Goal: Information Seeking & Learning: Learn about a topic

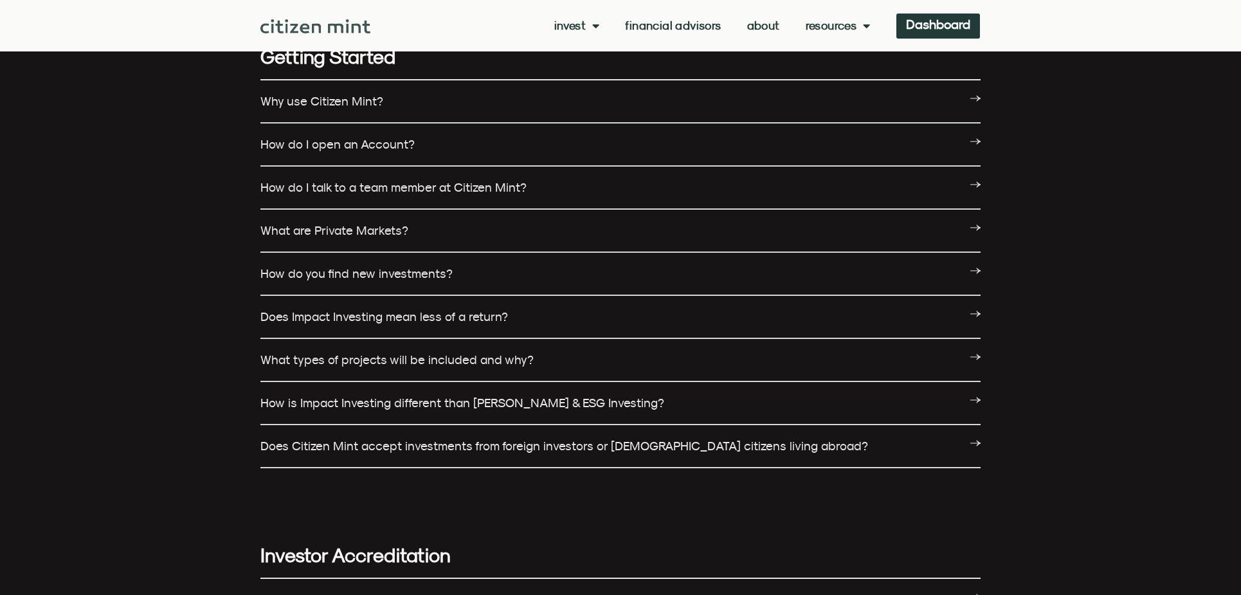
scroll to position [129, 0]
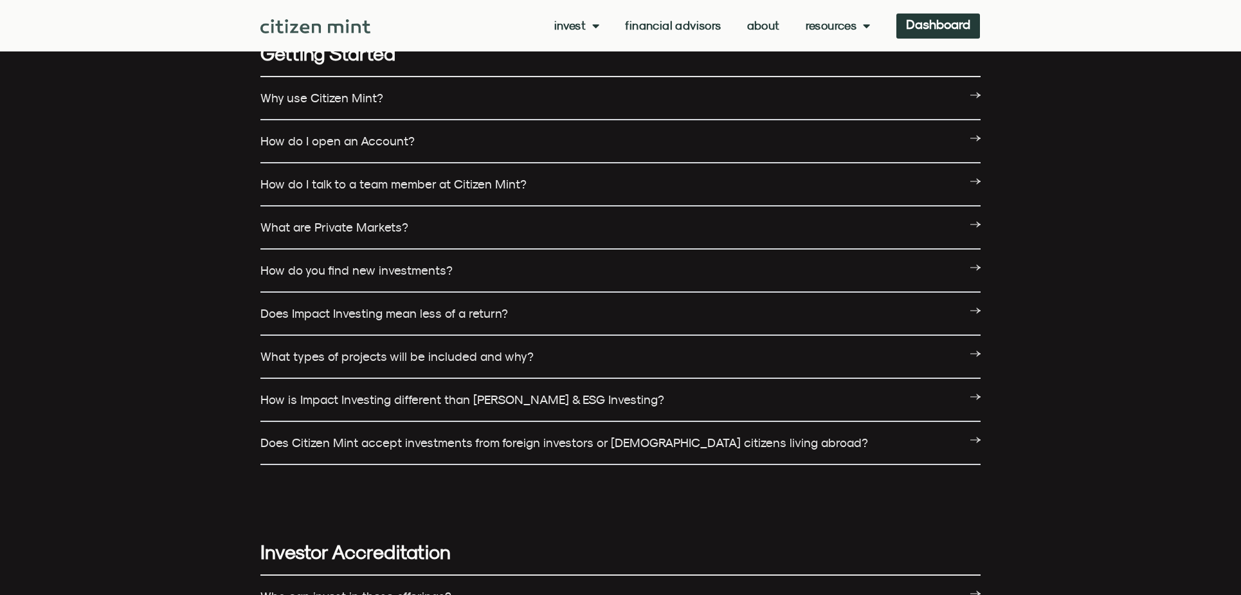
click at [366, 143] on link "How do I open an Account?" at bounding box center [337, 141] width 154 height 14
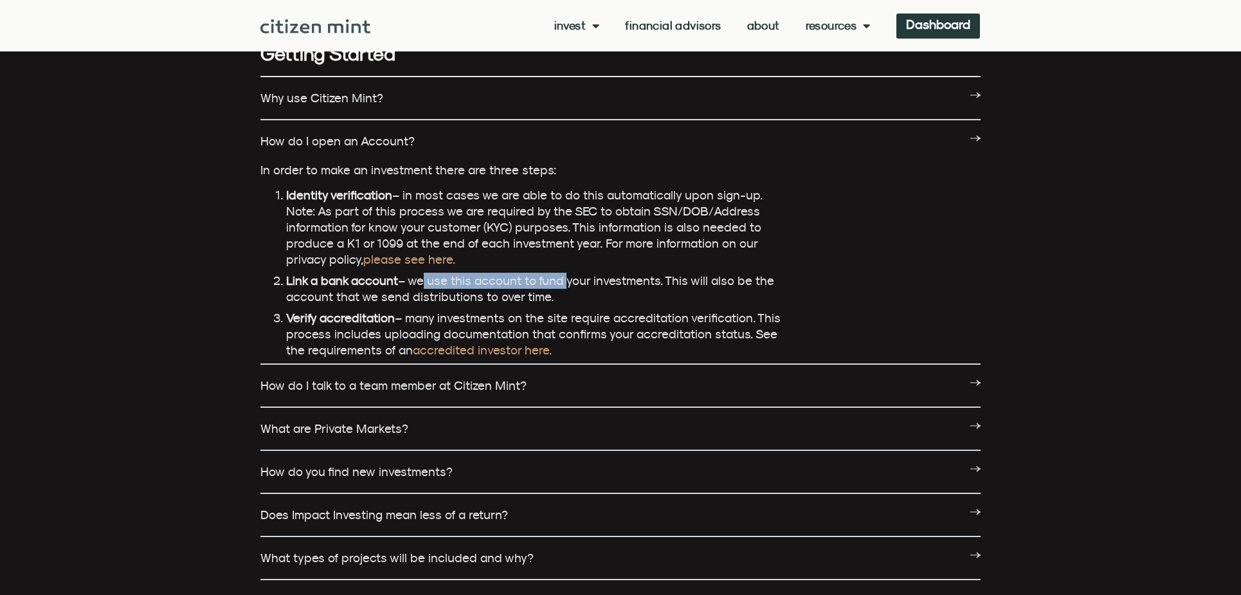
drag, startPoint x: 414, startPoint y: 283, endPoint x: 566, endPoint y: 287, distance: 151.8
click at [564, 287] on span "Link a bank account – we use this account to fund your investments. This will a…" at bounding box center [530, 288] width 488 height 30
click at [578, 290] on li "Link a bank account – we use this account to fund your investments. This will a…" at bounding box center [536, 289] width 501 height 32
drag, startPoint x: 501, startPoint y: 284, endPoint x: 621, endPoint y: 289, distance: 120.3
click at [620, 289] on li "Link a bank account – we use this account to fund your investments. This will a…" at bounding box center [536, 289] width 501 height 32
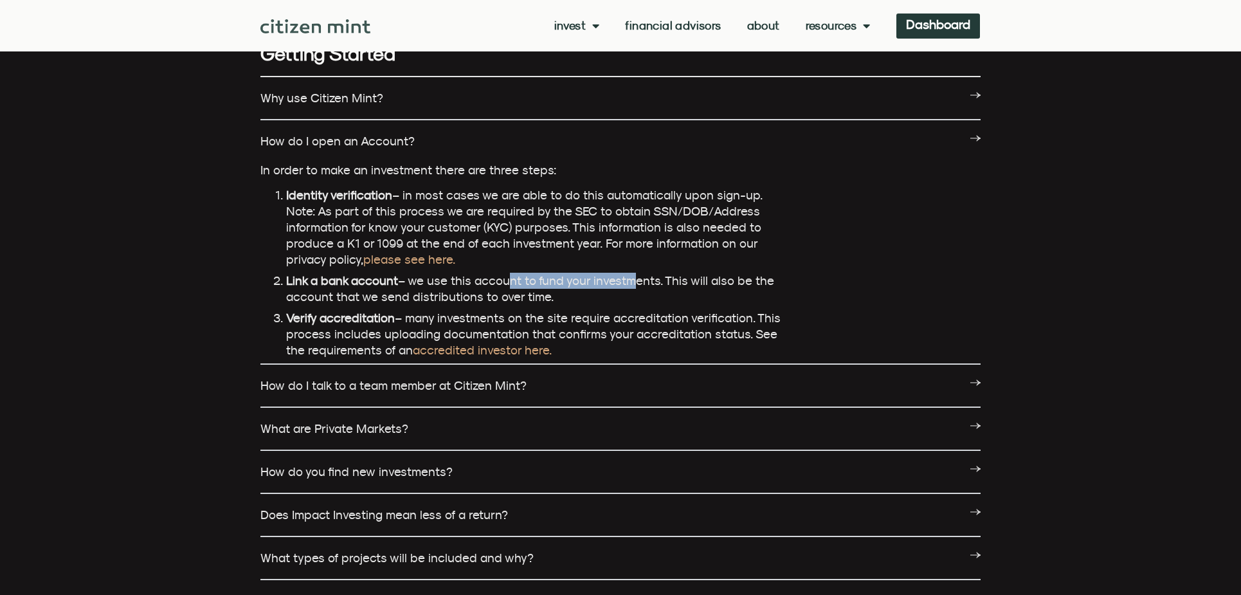
click at [622, 289] on li "Link a bank account – we use this account to fund your investments. This will a…" at bounding box center [536, 289] width 501 height 32
click at [390, 390] on link "How do I talk to a team member at Citizen Mint?" at bounding box center [393, 385] width 266 height 14
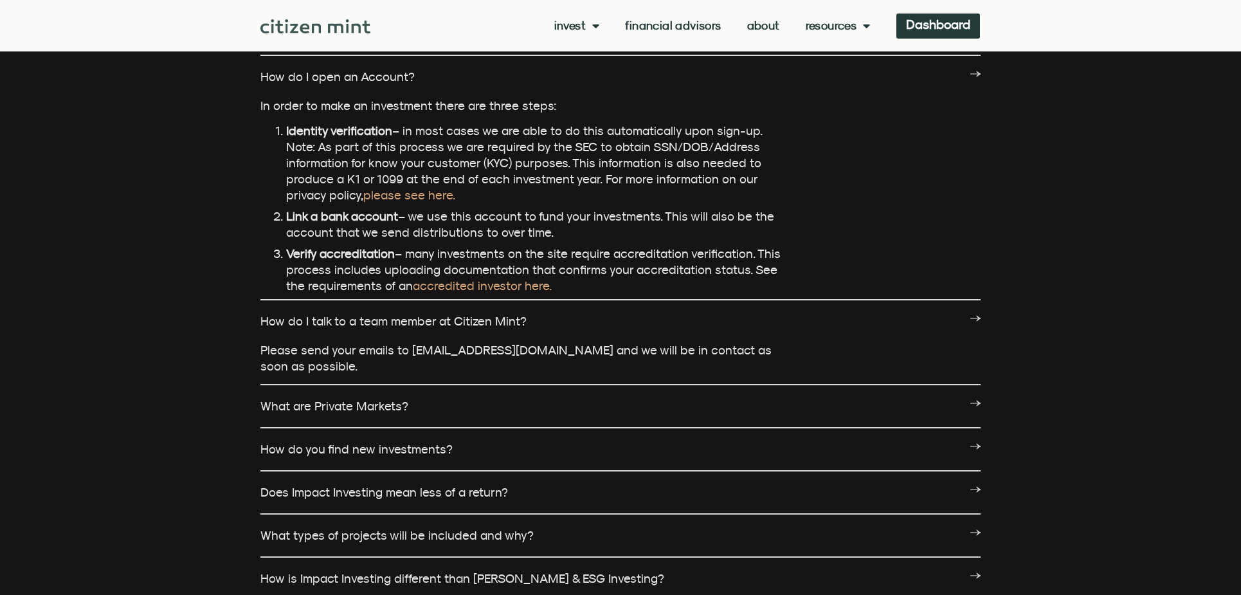
scroll to position [257, 0]
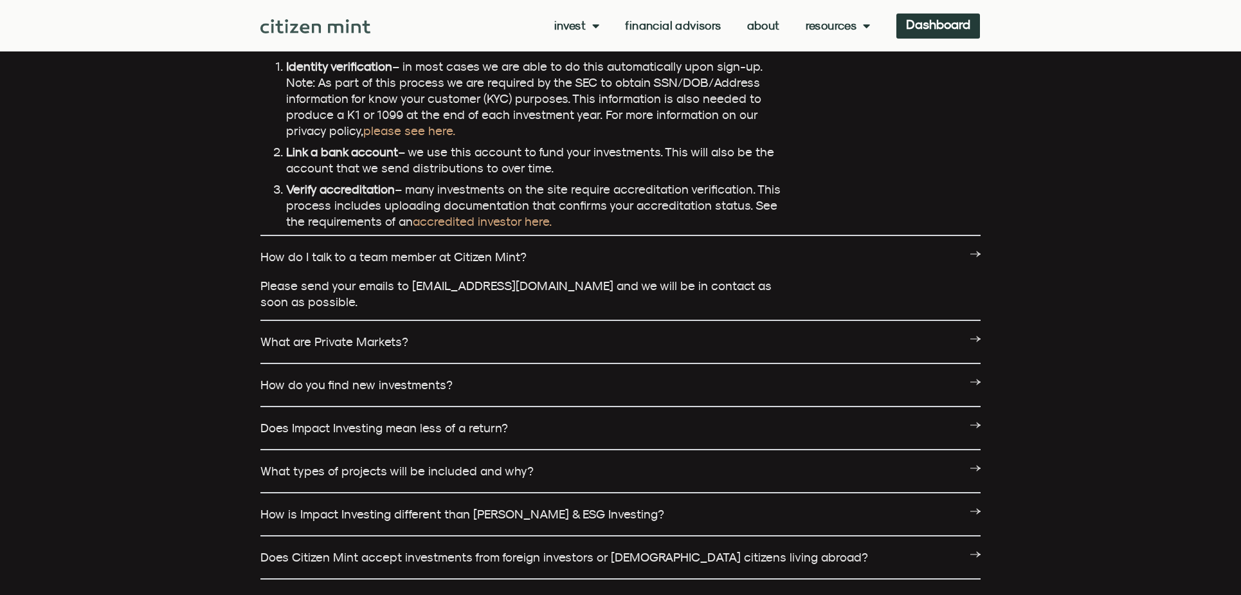
click at [388, 339] on link "What are Private Markets?" at bounding box center [334, 341] width 148 height 14
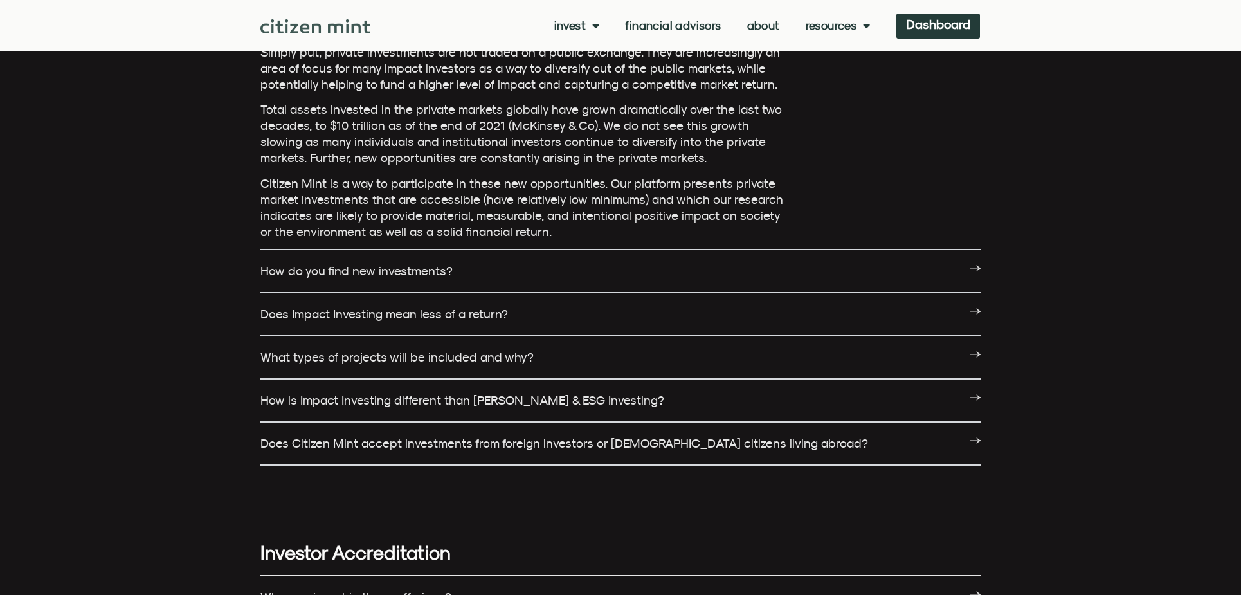
scroll to position [643, 0]
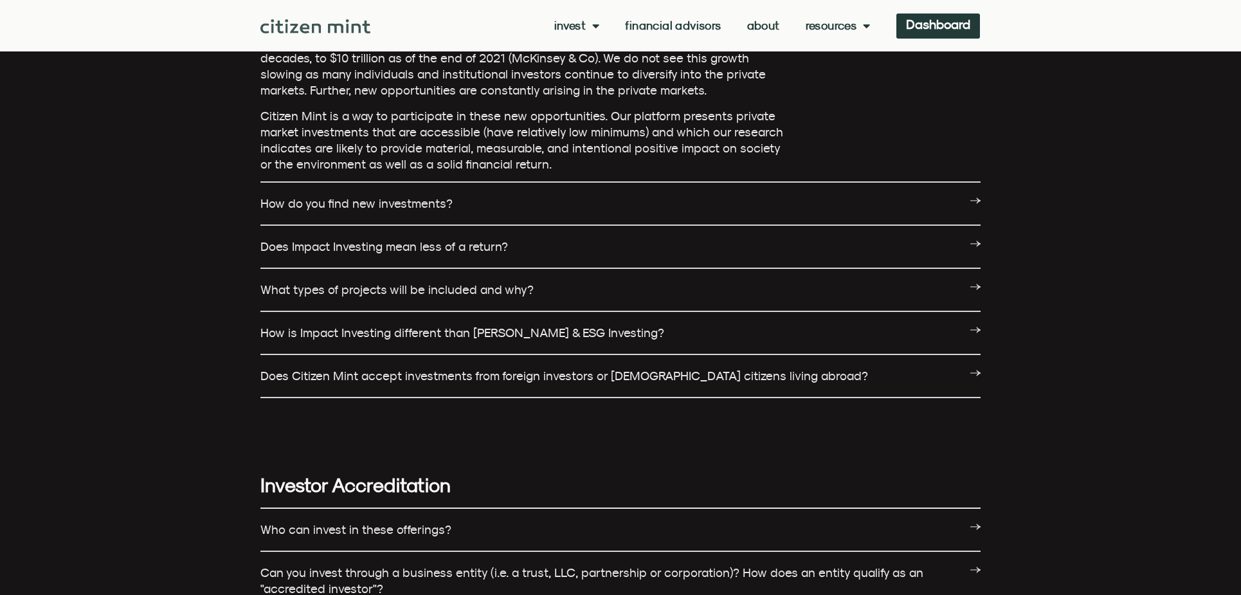
click at [377, 210] on div "How do you find new investments?" at bounding box center [620, 204] width 720 height 43
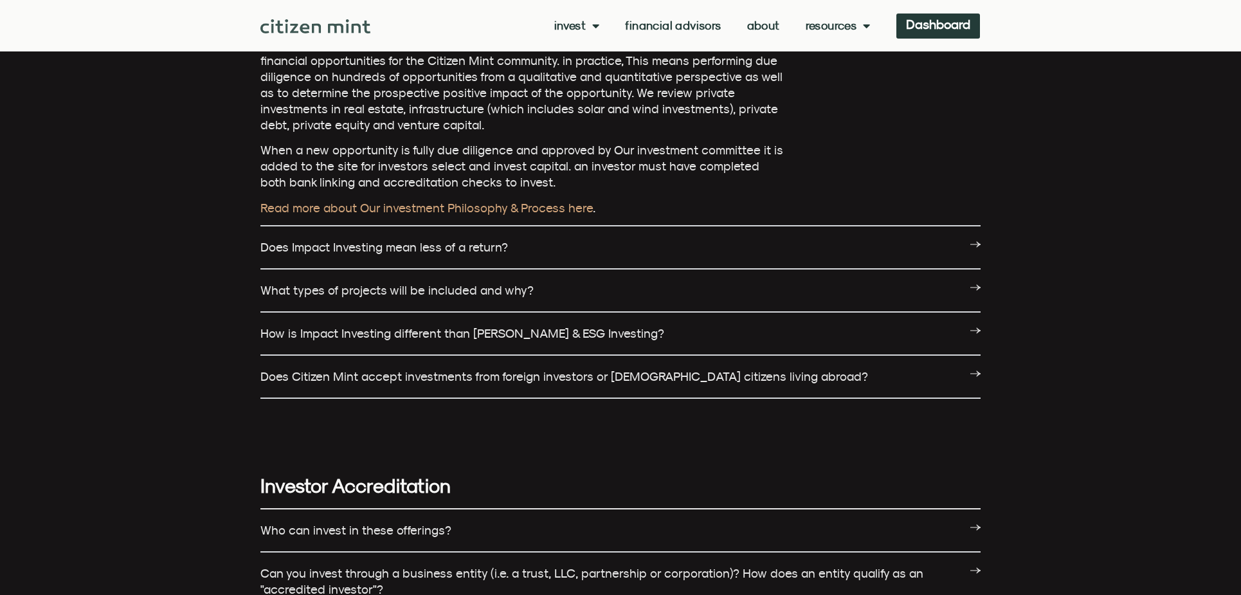
scroll to position [836, 0]
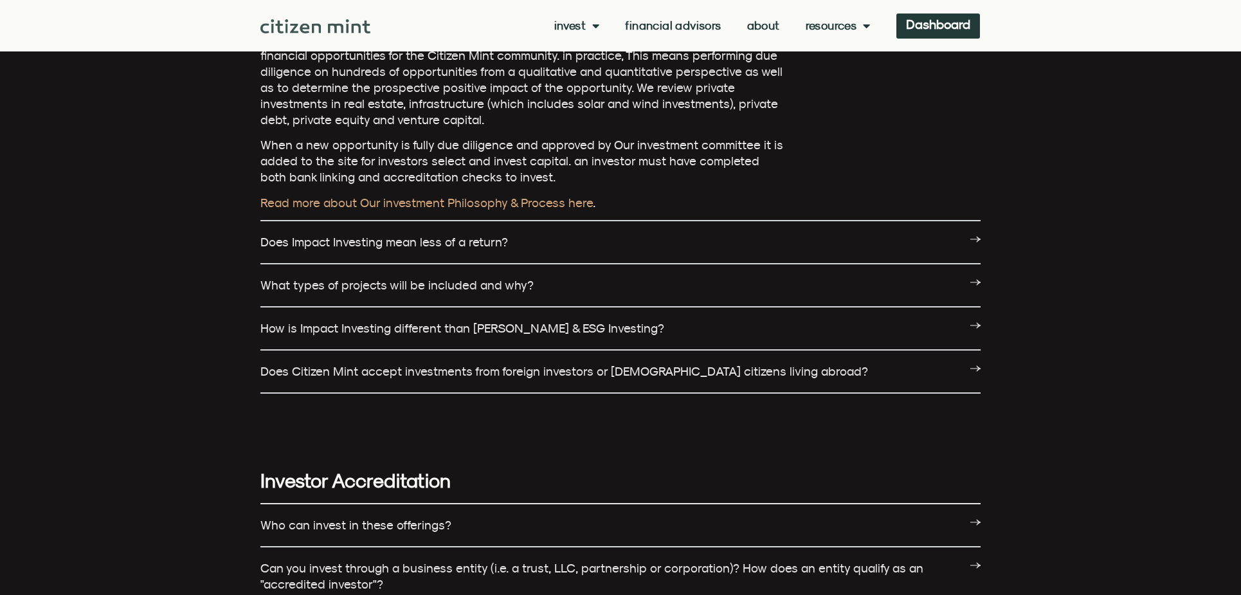
click at [404, 295] on div "What types of projects will be included and why?" at bounding box center [620, 285] width 720 height 43
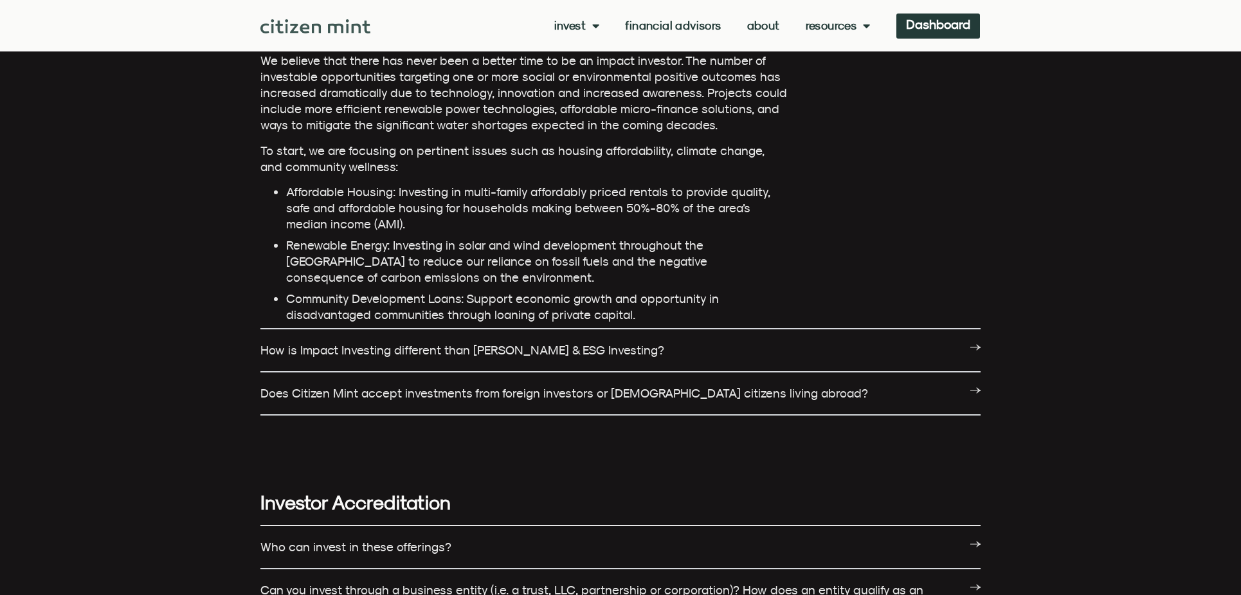
scroll to position [1093, 0]
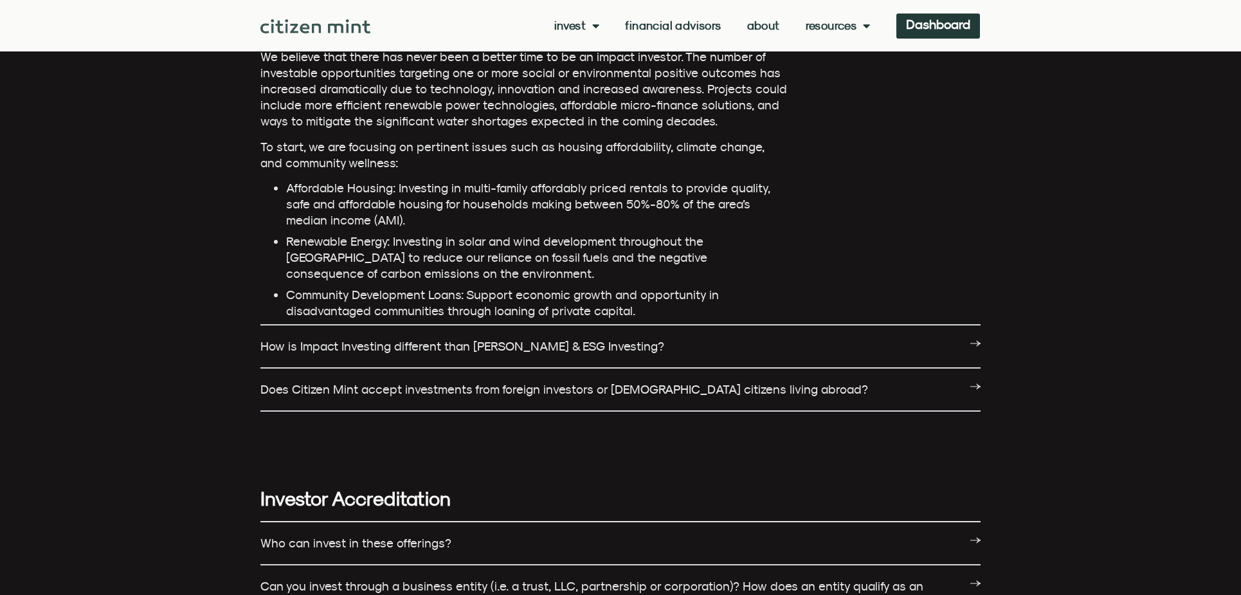
click at [435, 391] on link "Does Citizen Mint accept investments from foreign investors or U.S. citizens li…" at bounding box center [564, 389] width 608 height 14
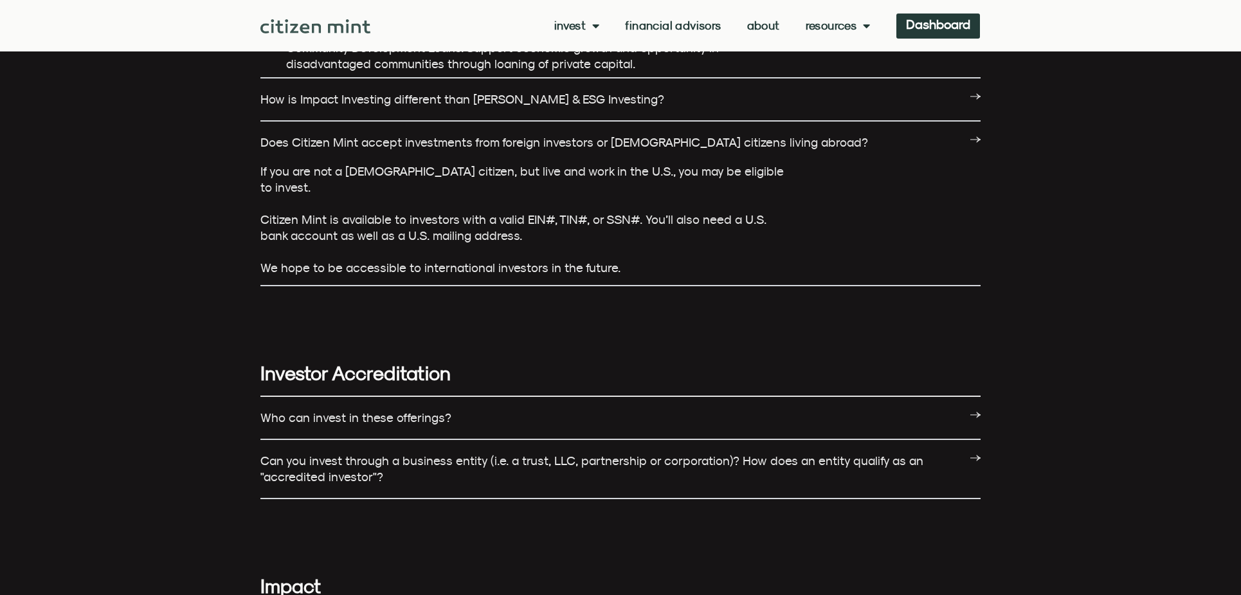
scroll to position [1414, 0]
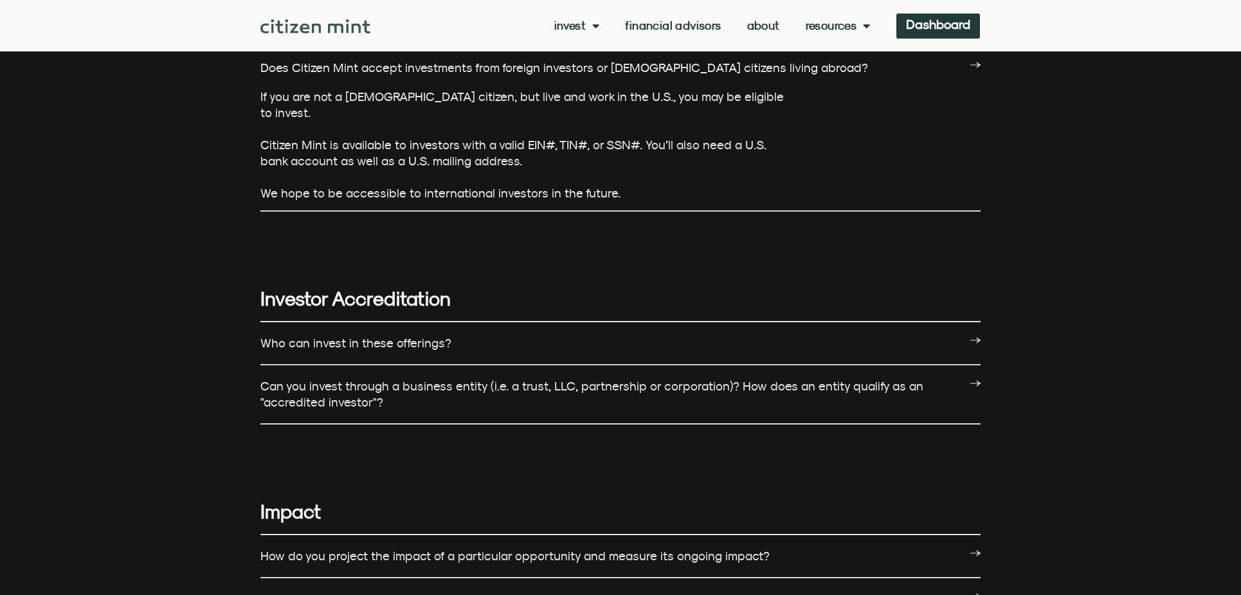
click at [399, 336] on link "Who can invest in these offerings?" at bounding box center [355, 343] width 191 height 14
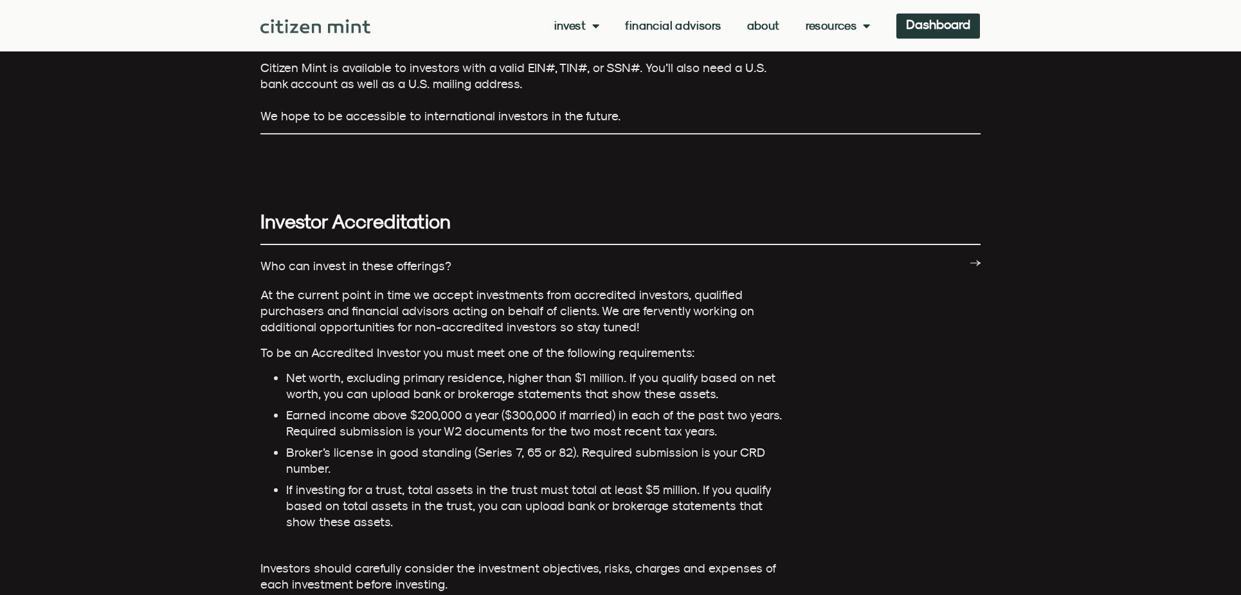
scroll to position [1607, 0]
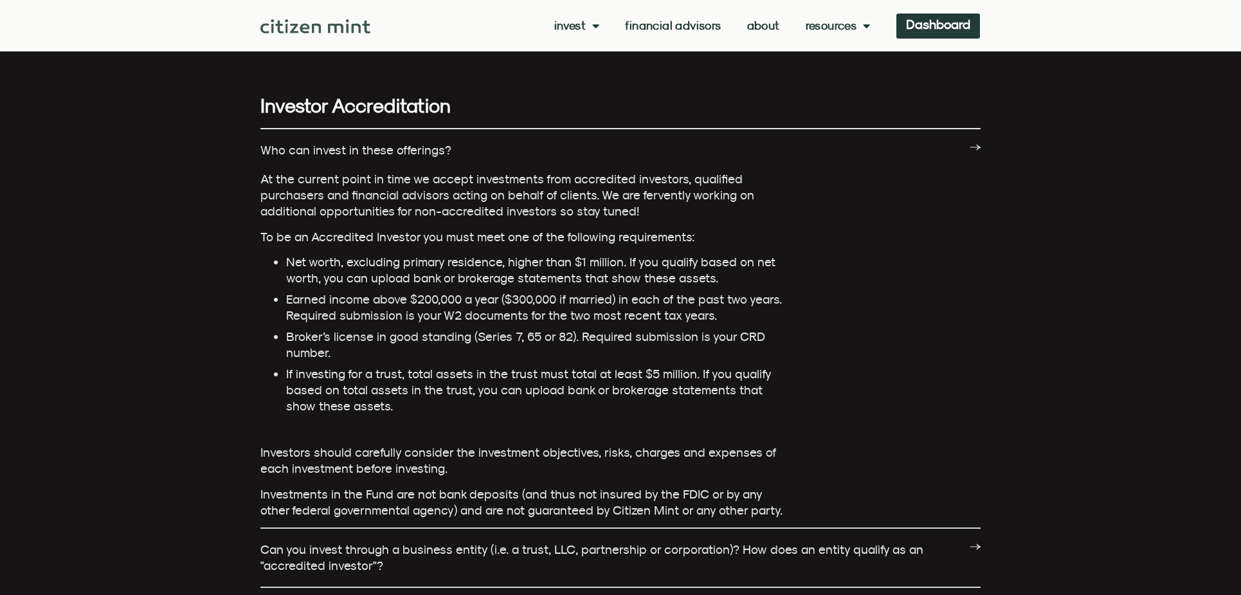
click at [409, 143] on link "Who can invest in these offerings?" at bounding box center [355, 150] width 191 height 14
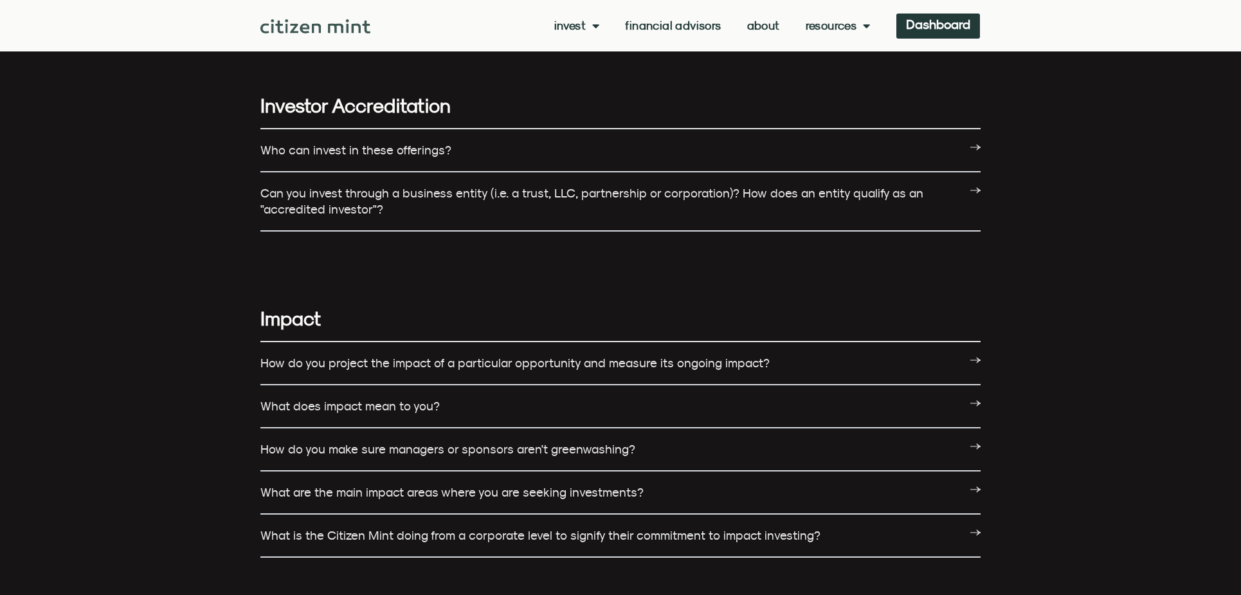
click at [406, 194] on div "Can you invest through a business entity (i.e. a trust, LLC, partnership or cor…" at bounding box center [620, 201] width 720 height 59
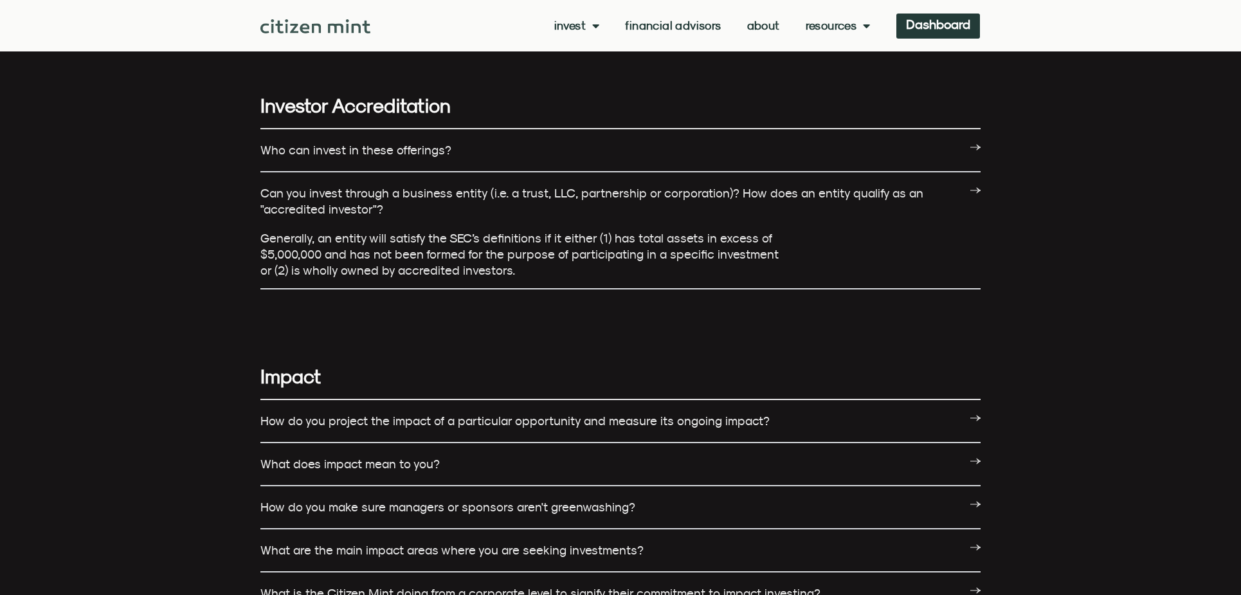
click at [379, 186] on link "Can you invest through a business entity (i.e. a trust, LLC, partnership or cor…" at bounding box center [591, 201] width 663 height 30
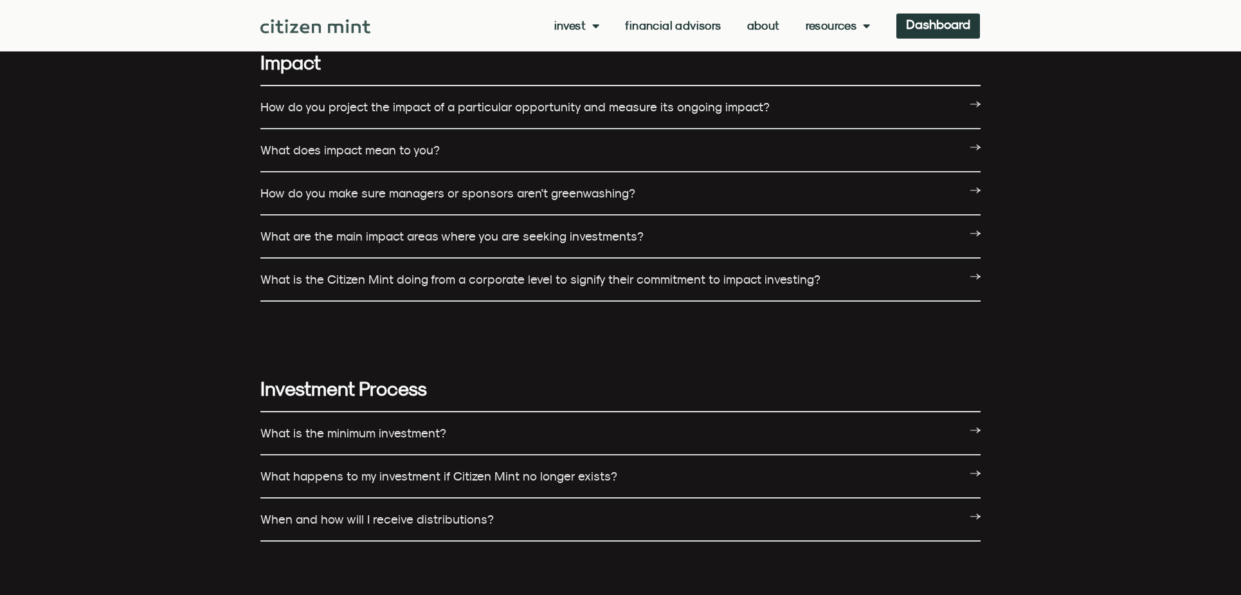
scroll to position [1864, 0]
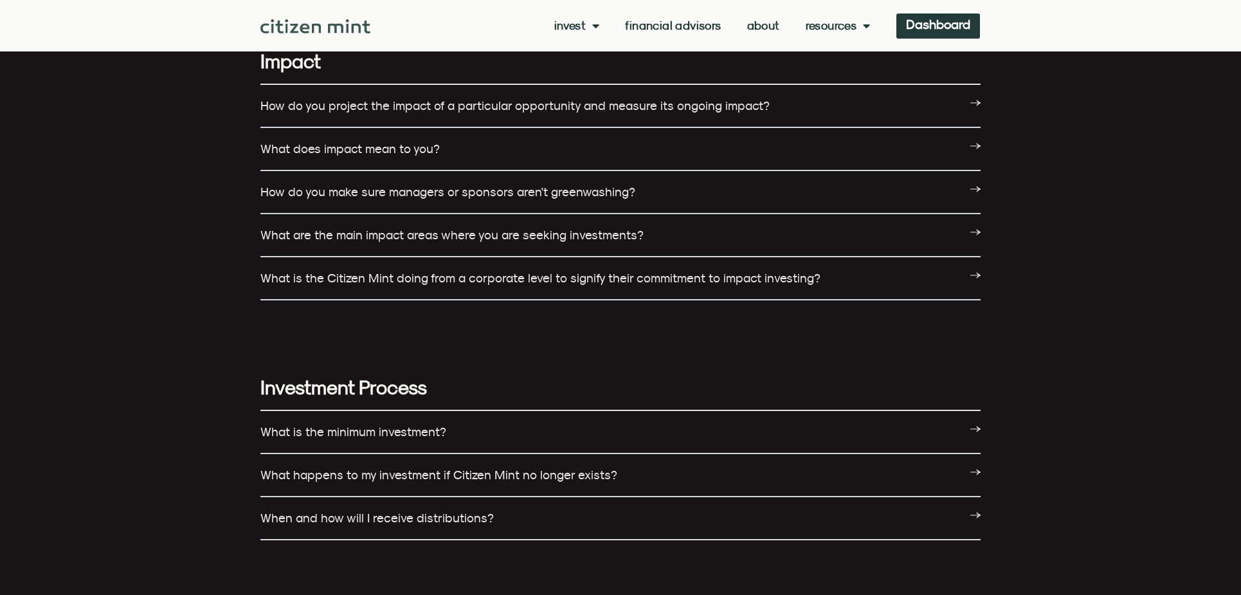
click at [419, 185] on link "How do you make sure managers or sponsors aren't greenwashing?" at bounding box center [447, 192] width 375 height 14
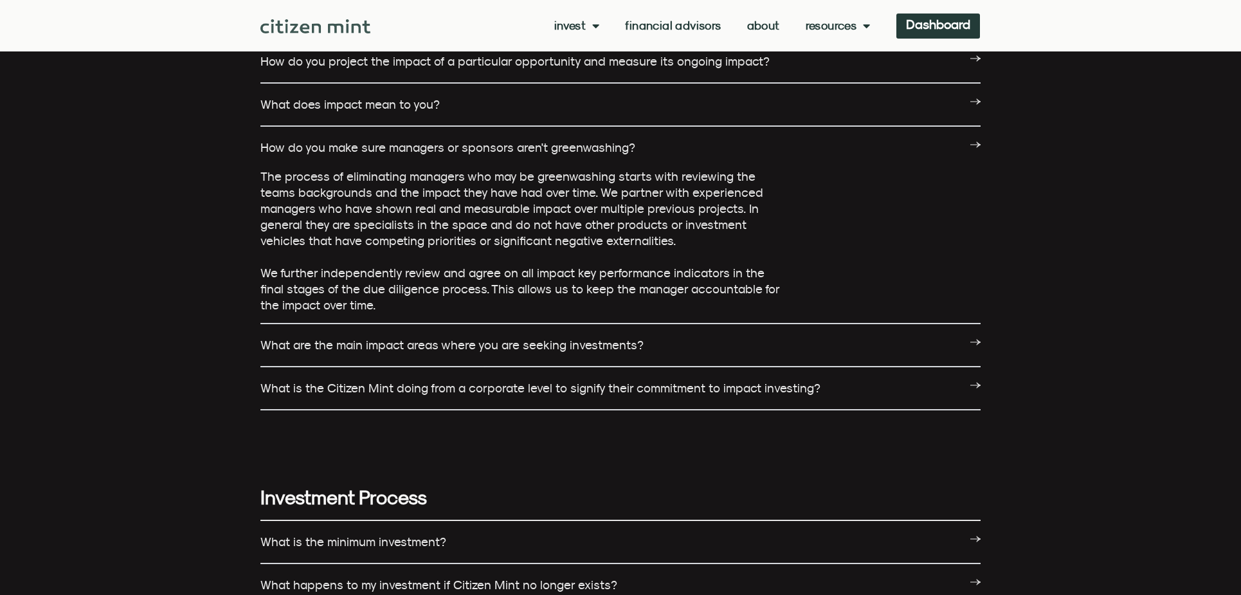
scroll to position [1929, 0]
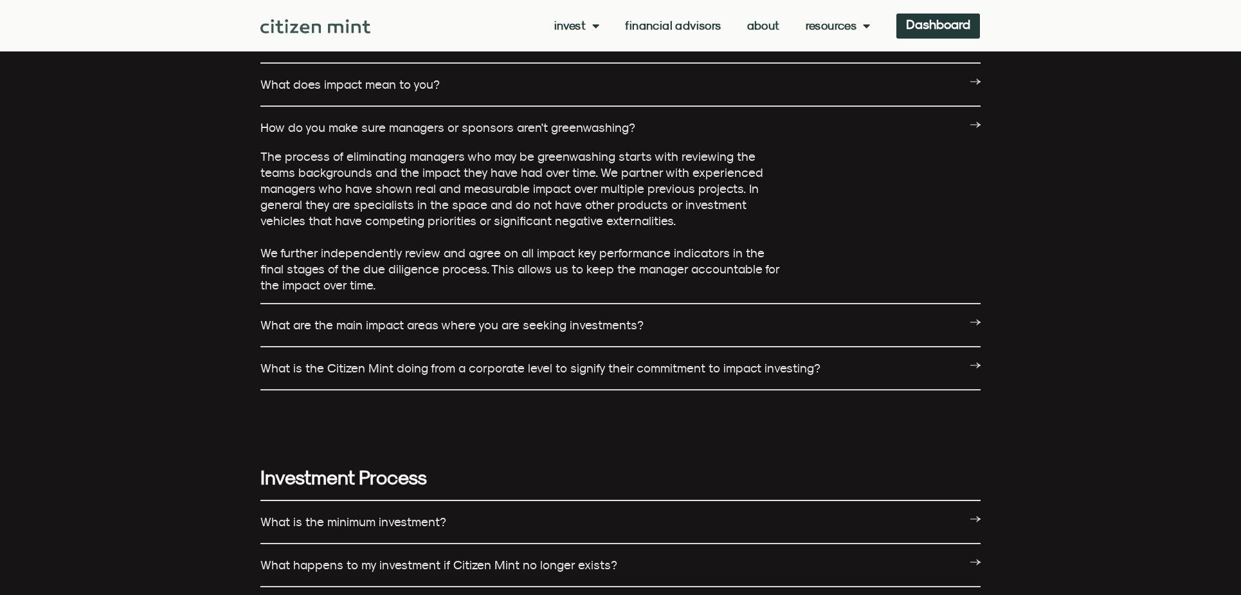
click at [394, 318] on link "What are the main impact areas where you are seeking investments?" at bounding box center [451, 325] width 383 height 14
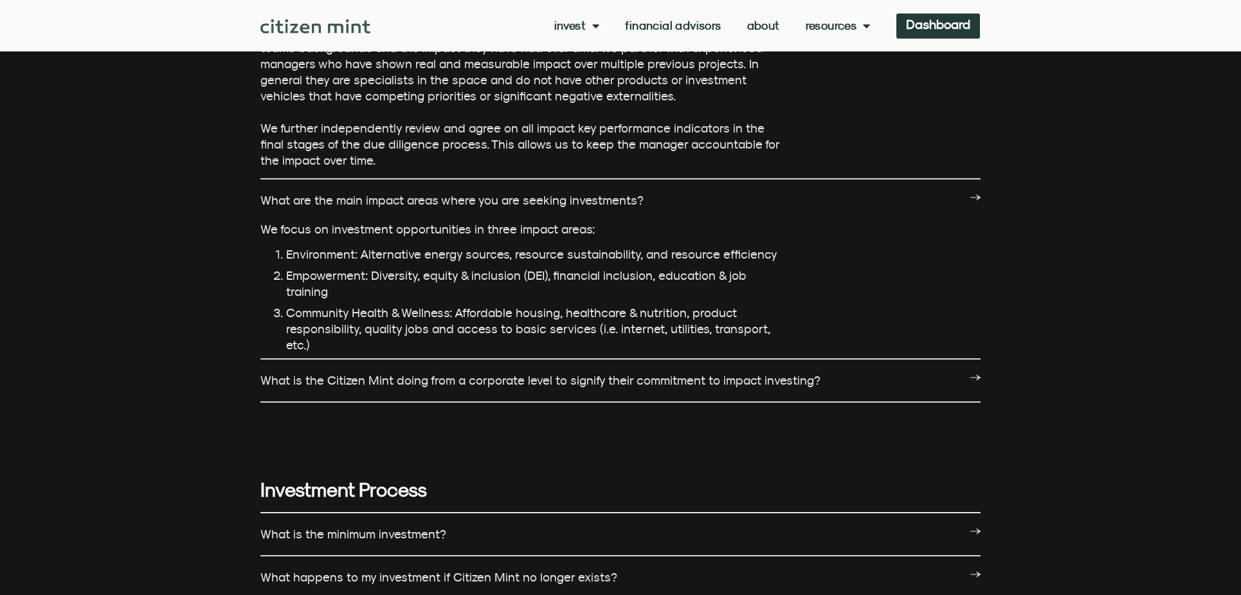
scroll to position [2057, 0]
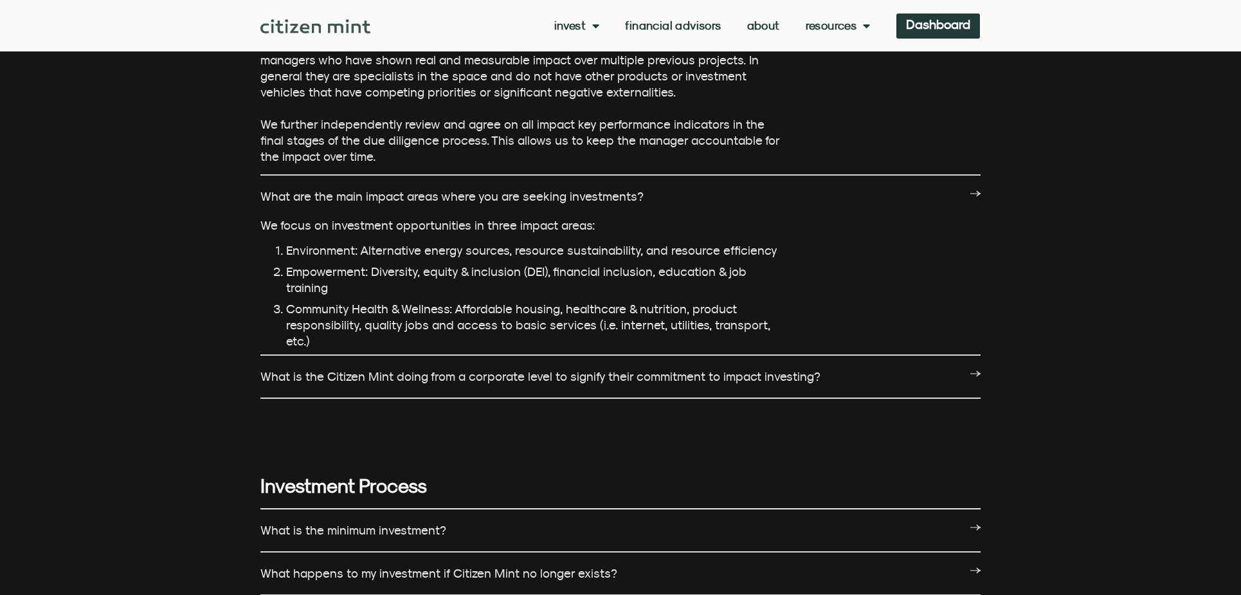
click at [401, 356] on div "What is the Citizen Mint doing from a corporate level to signify their commitme…" at bounding box center [620, 377] width 720 height 43
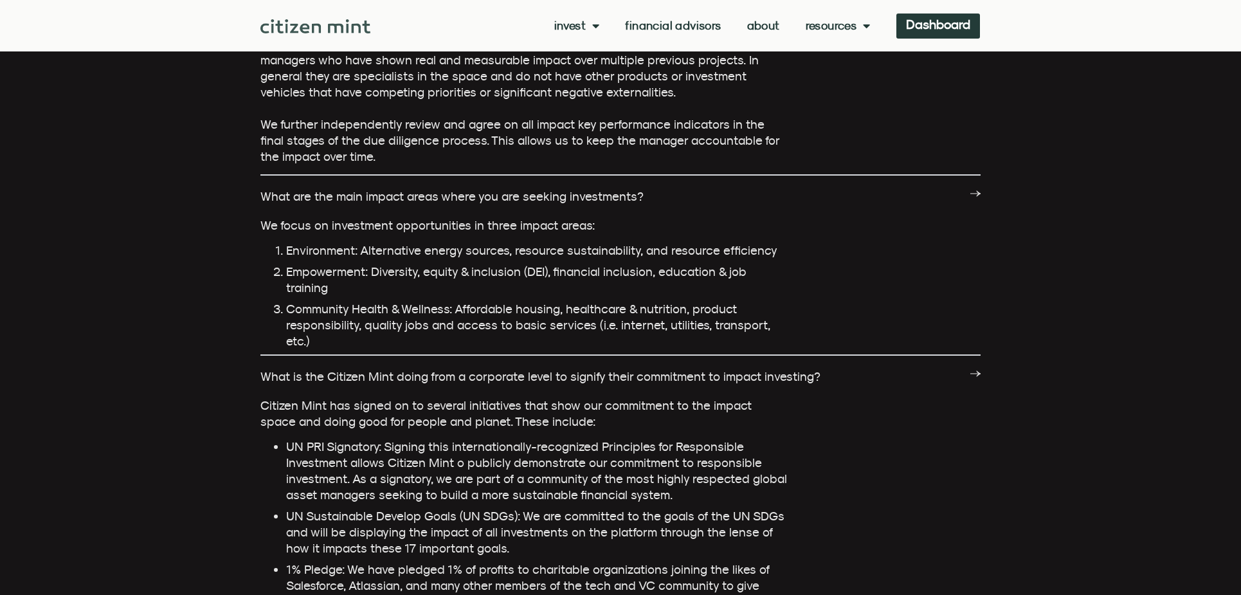
click at [431, 369] on link "What is the Citizen Mint doing from a corporate level to signify their commitme…" at bounding box center [540, 376] width 560 height 14
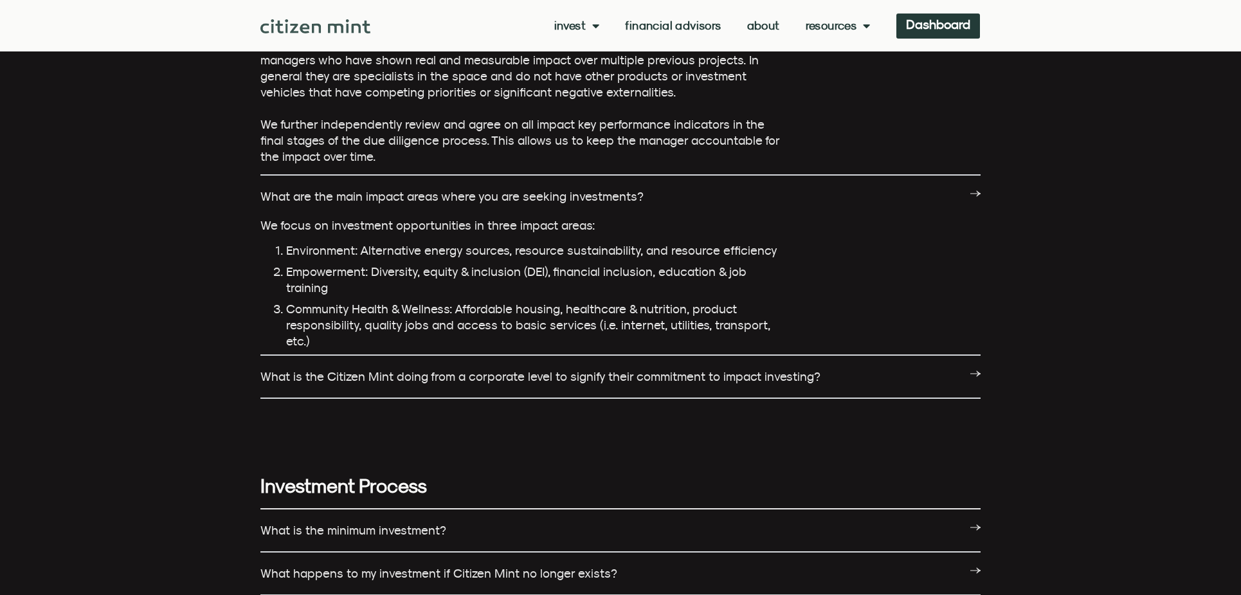
click at [431, 369] on link "What is the Citizen Mint doing from a corporate level to signify their commitme…" at bounding box center [540, 376] width 560 height 14
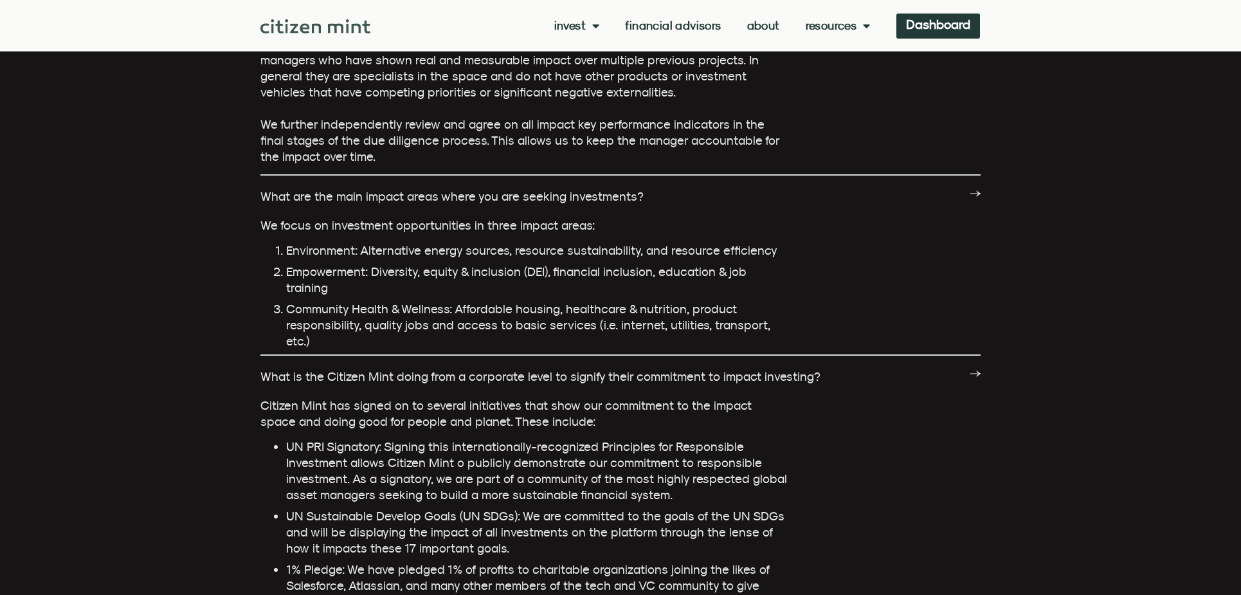
click at [431, 369] on link "What is the Citizen Mint doing from a corporate level to signify their commitme…" at bounding box center [540, 376] width 560 height 14
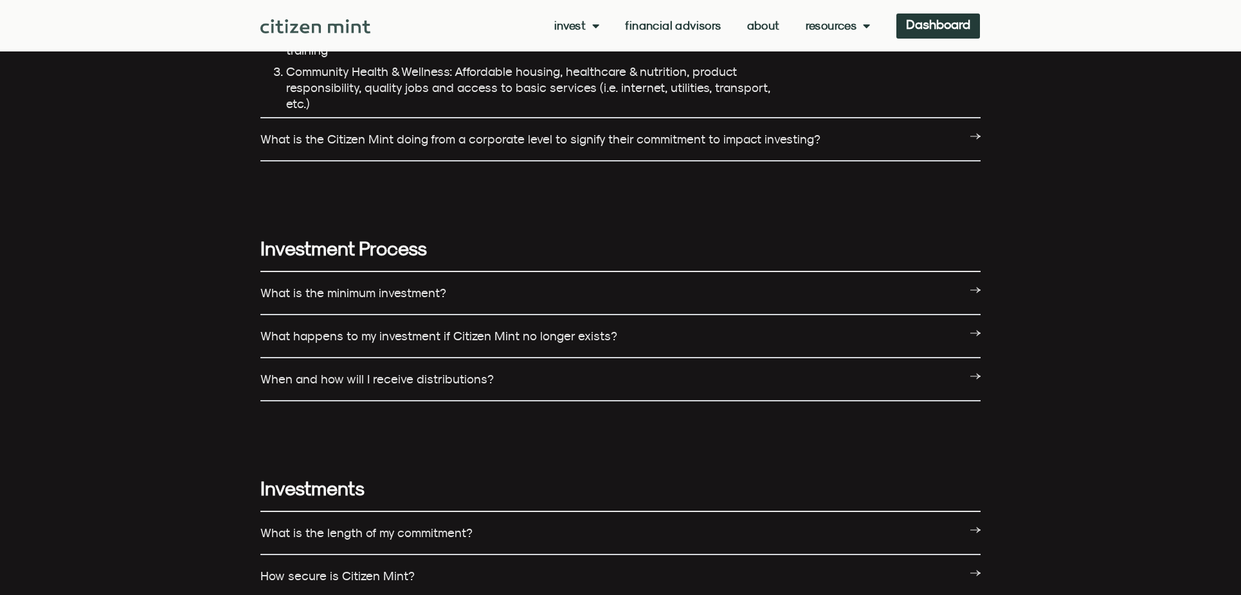
scroll to position [2314, 0]
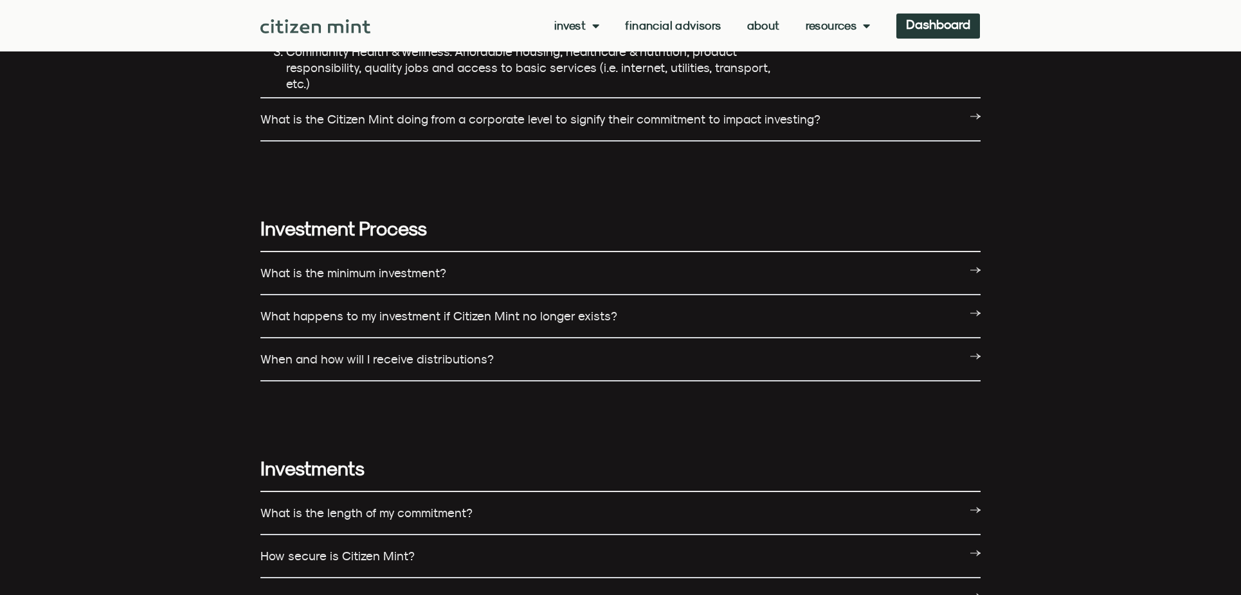
click at [426, 266] on link "What is the minimum investment?" at bounding box center [353, 273] width 186 height 14
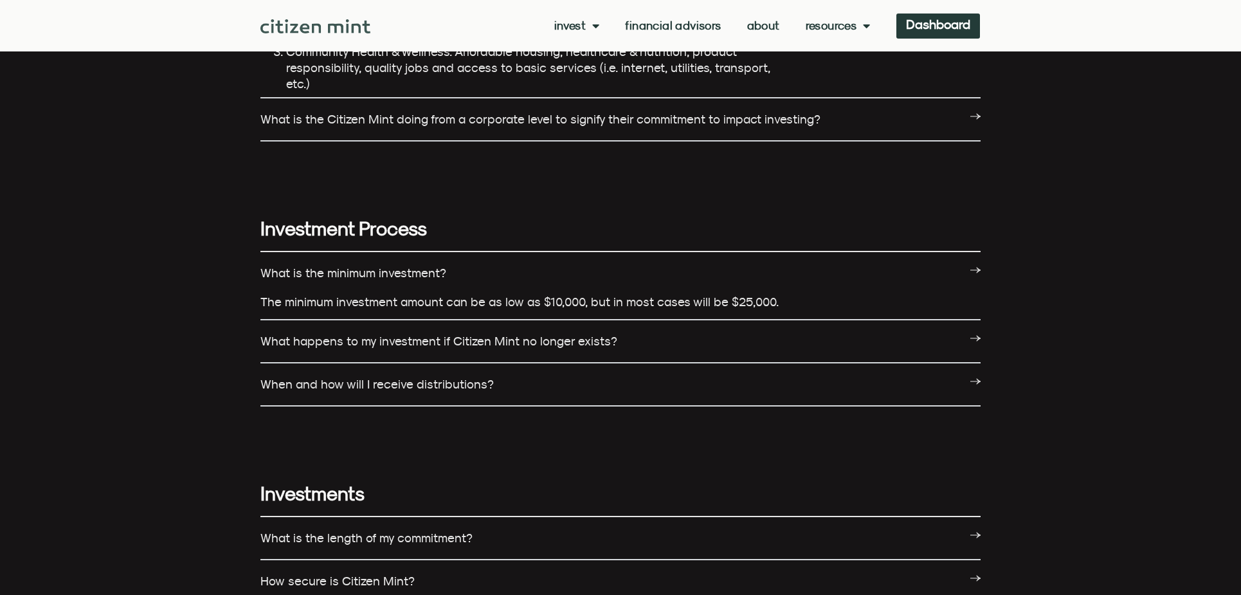
click at [420, 266] on link "What is the minimum investment?" at bounding box center [353, 273] width 186 height 14
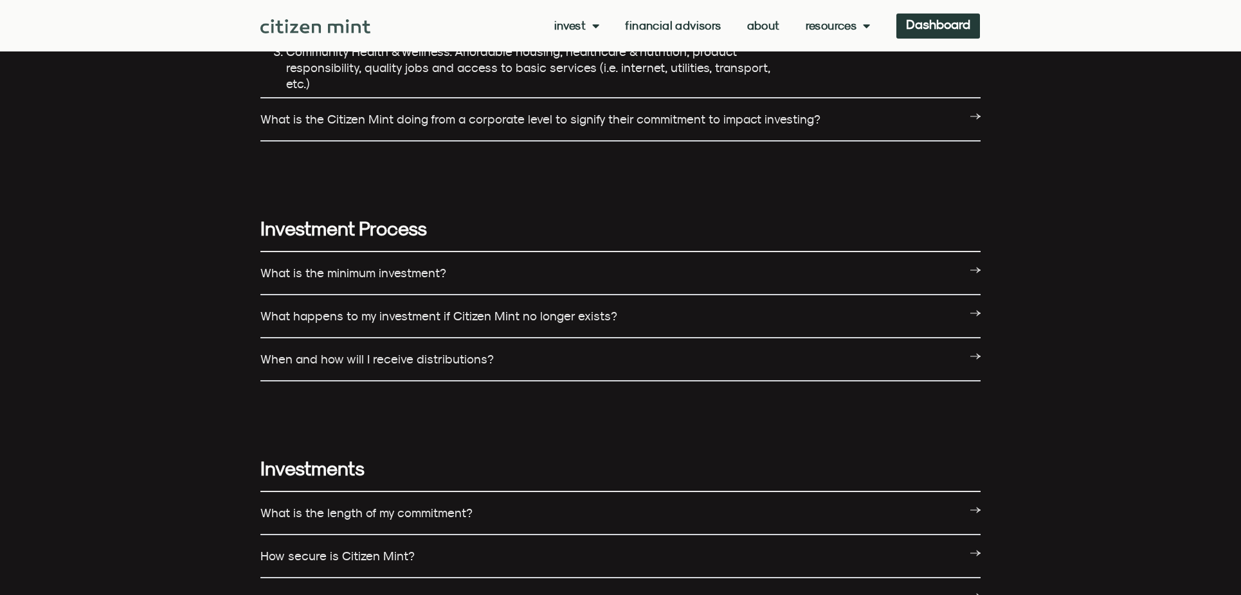
click at [410, 309] on link "What happens to my investment if Citizen Mint no longer exists?" at bounding box center [438, 316] width 357 height 14
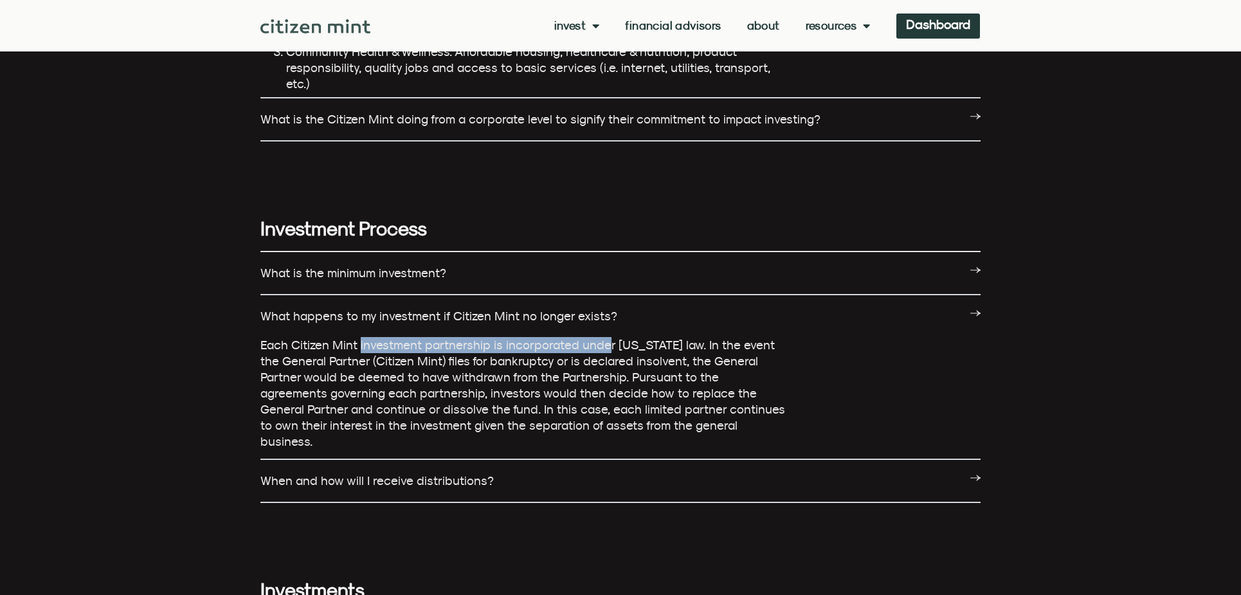
drag, startPoint x: 359, startPoint y: 296, endPoint x: 616, endPoint y: 299, distance: 256.5
click at [600, 337] on p "Each Citizen Mint investment partnership is incorporated under Delaware law. In…" at bounding box center [523, 393] width 527 height 113
click at [616, 337] on p "Each Citizen Mint investment partnership is incorporated under Delaware law. In…" at bounding box center [523, 393] width 527 height 113
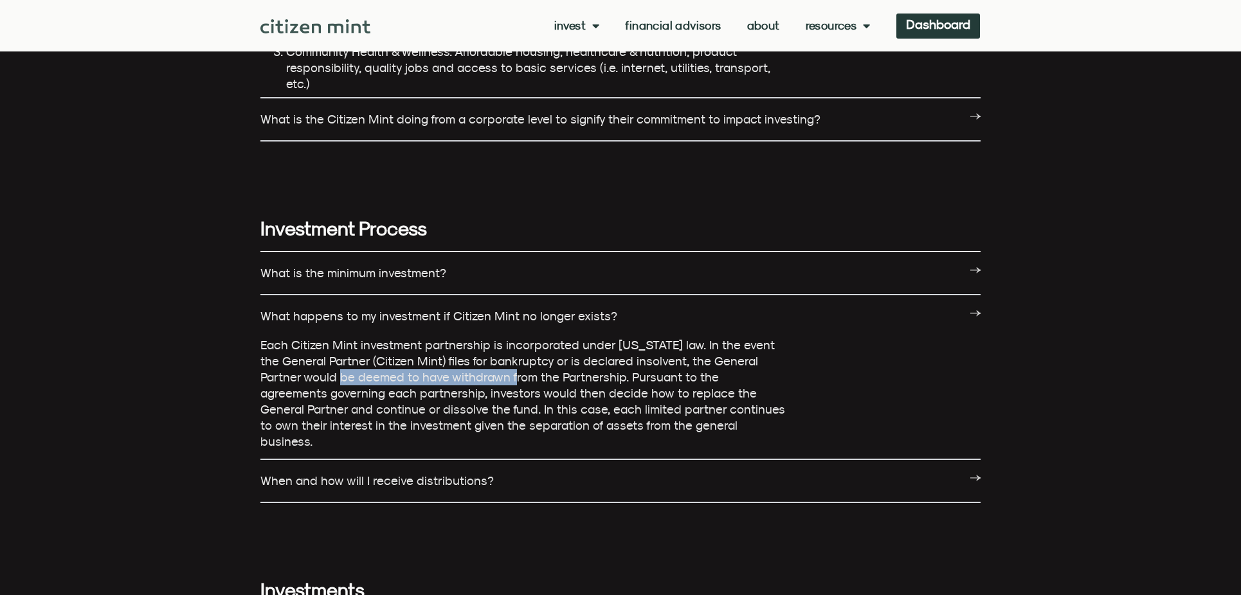
drag, startPoint x: 311, startPoint y: 329, endPoint x: 530, endPoint y: 334, distance: 218.6
click at [483, 337] on p "Each Citizen Mint investment partnership is incorporated under Delaware law. In…" at bounding box center [523, 393] width 527 height 113
click at [530, 337] on p "Each Citizen Mint investment partnership is incorporated under Delaware law. In…" at bounding box center [523, 393] width 527 height 113
drag, startPoint x: 480, startPoint y: 323, endPoint x: 603, endPoint y: 329, distance: 123.6
click at [584, 337] on p "Each Citizen Mint investment partnership is incorporated under Delaware law. In…" at bounding box center [523, 393] width 527 height 113
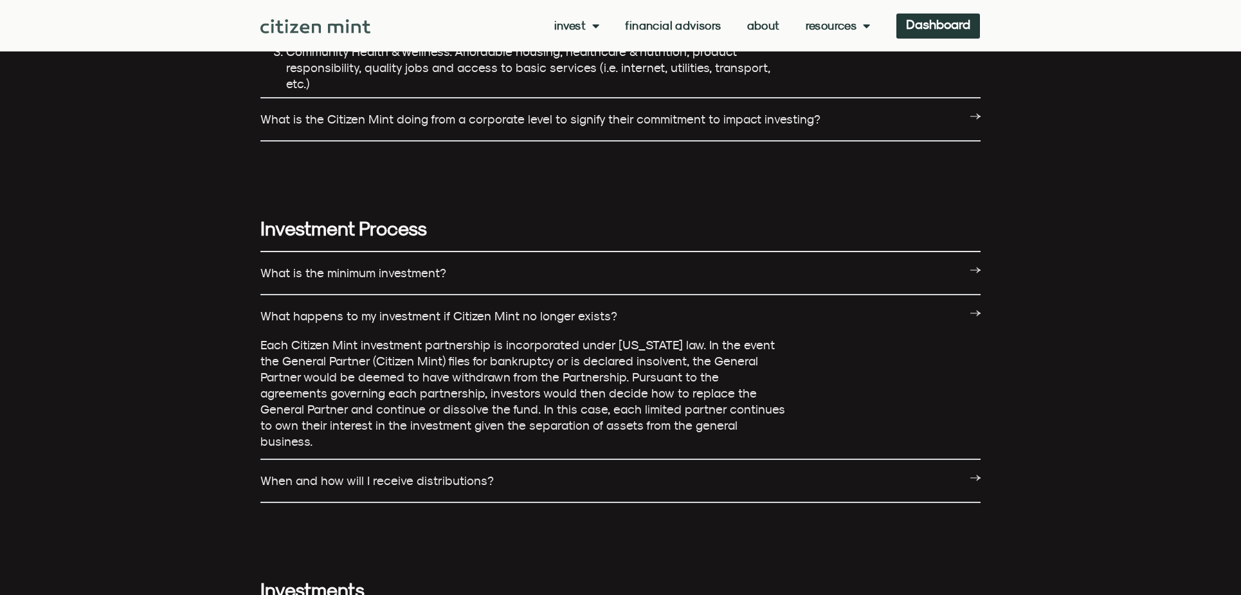
click at [604, 337] on p "Each Citizen Mint investment partnership is incorporated under Delaware law. In…" at bounding box center [523, 393] width 527 height 113
click at [431, 473] on link "When and how will I receive distributions?" at bounding box center [376, 480] width 233 height 14
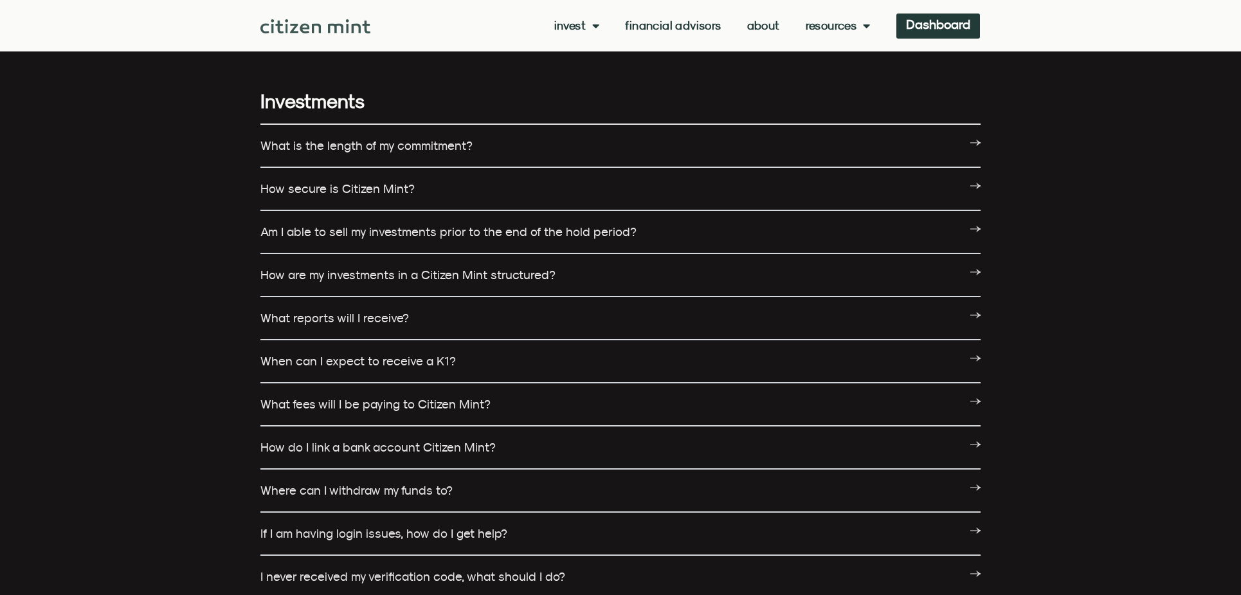
scroll to position [2957, 0]
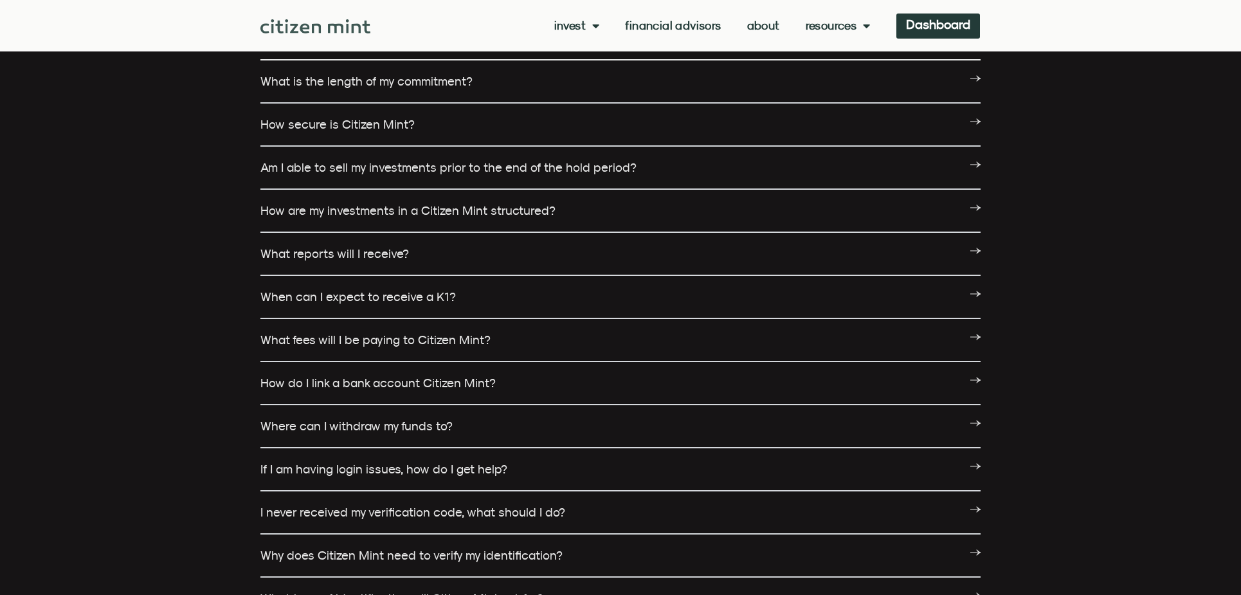
click at [415, 203] on link "How are my investments in a Citizen Mint structured?" at bounding box center [407, 210] width 295 height 14
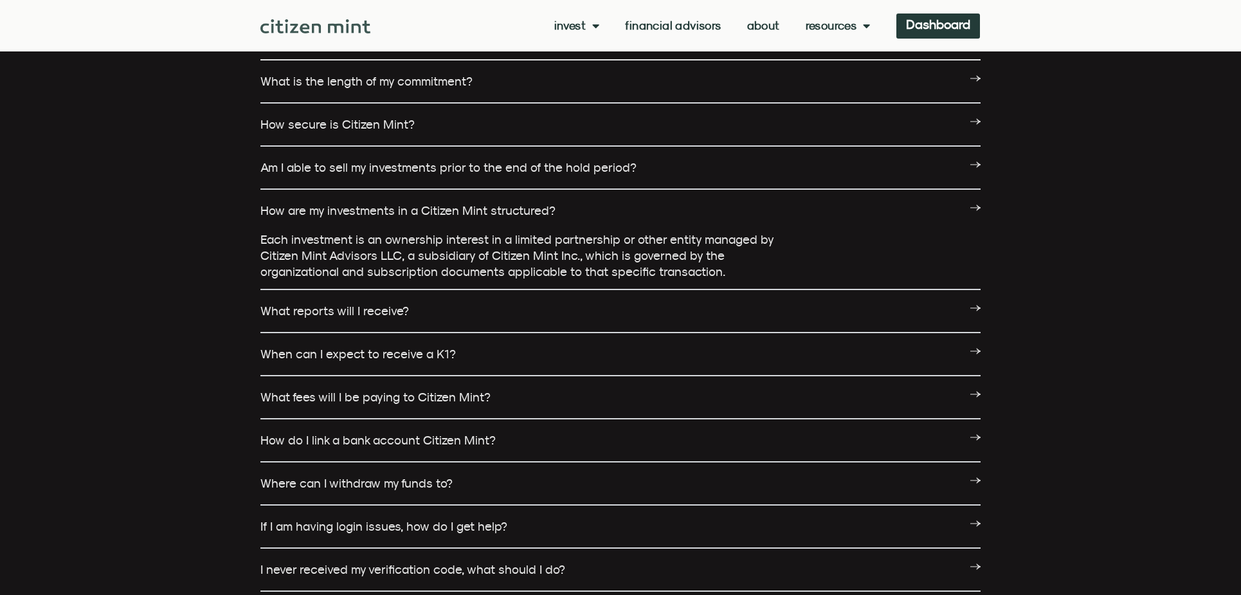
click at [424, 290] on div "What reports will I receive?" at bounding box center [620, 311] width 720 height 43
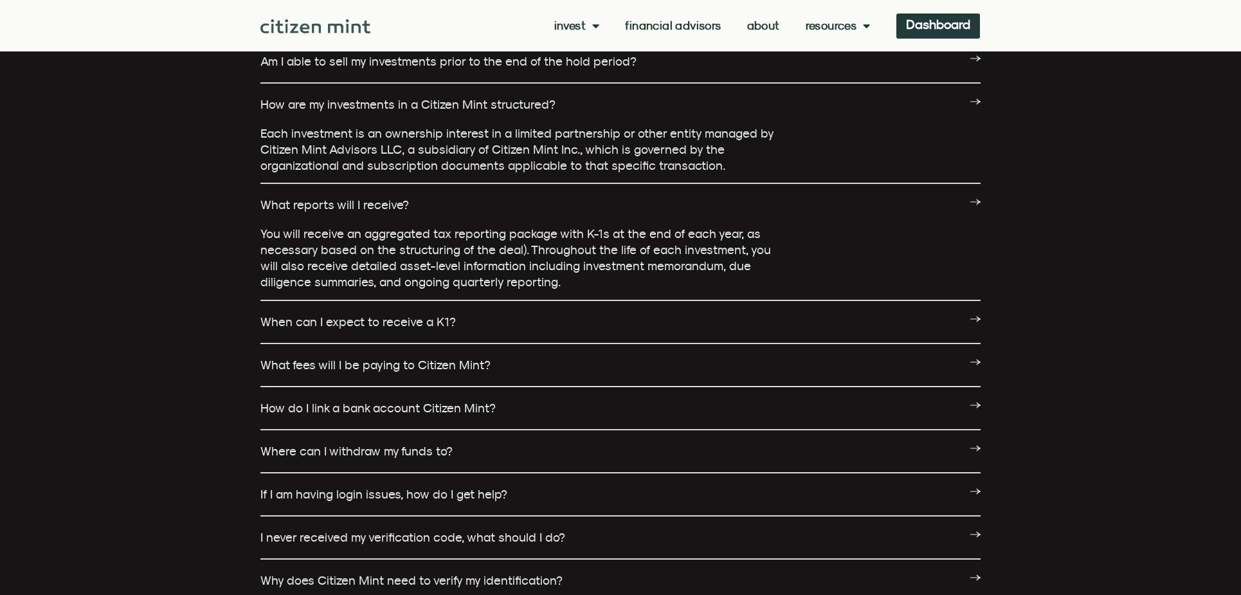
scroll to position [3086, 0]
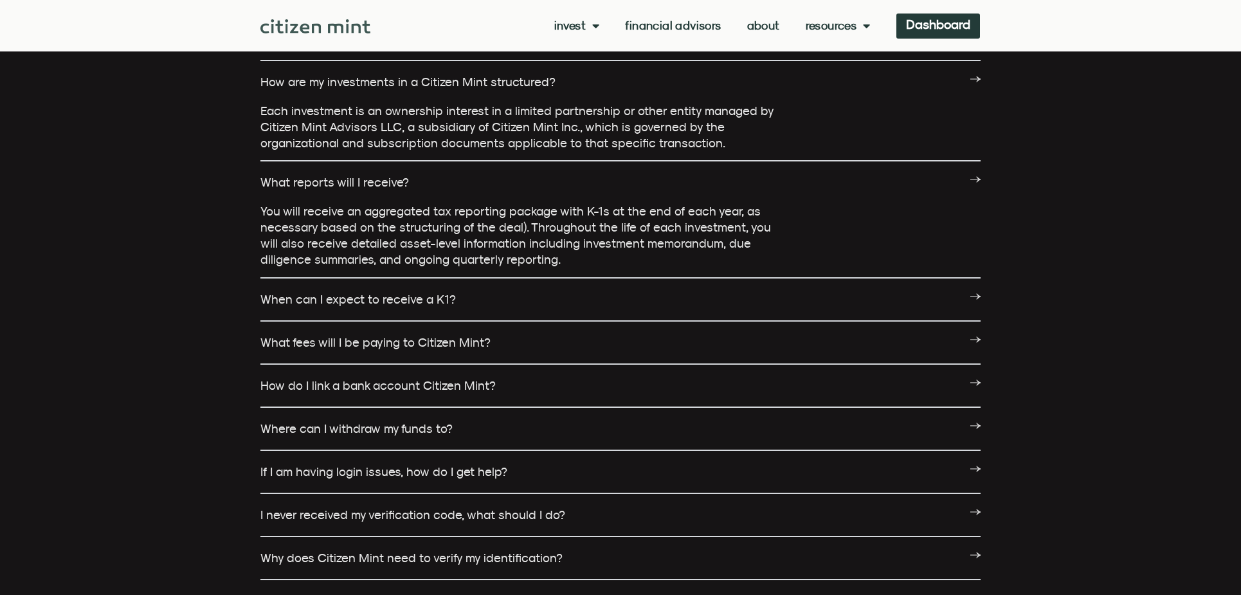
click at [428, 292] on link "When can I expect to receive a K1?" at bounding box center [357, 299] width 195 height 14
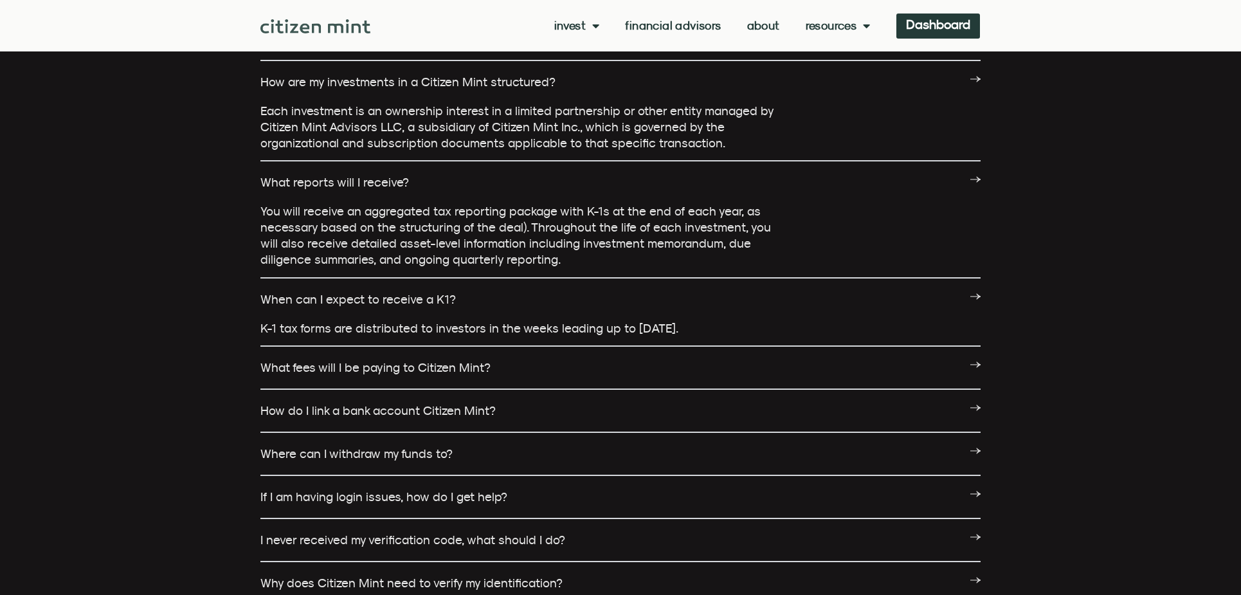
scroll to position [3150, 0]
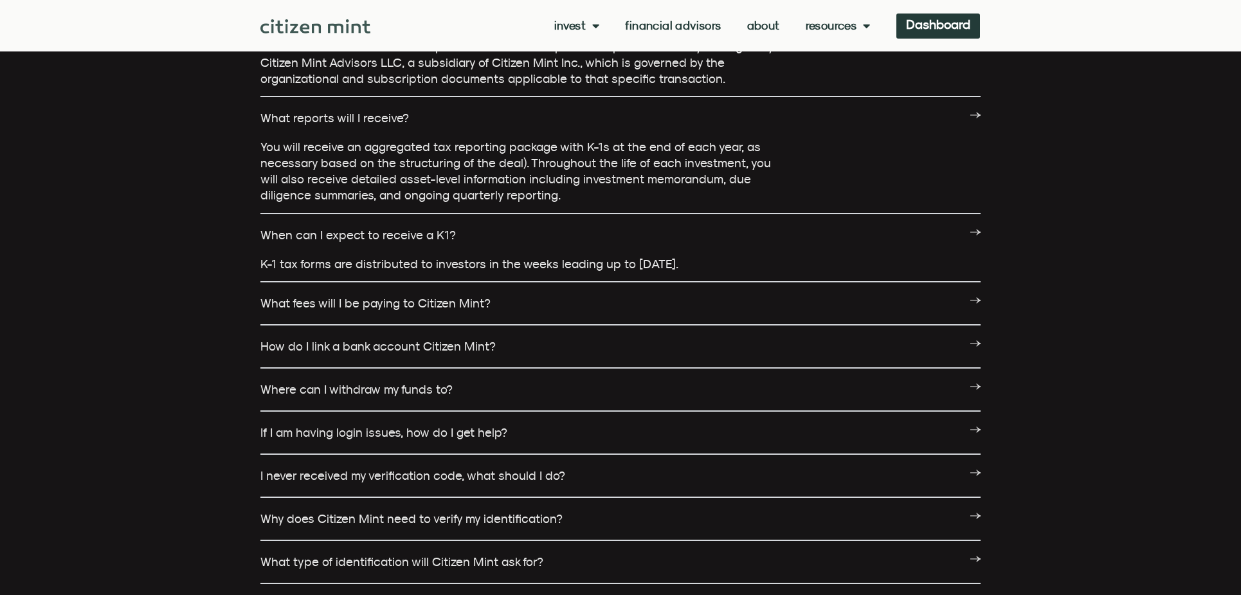
click at [427, 214] on div "When can I expect to receive a K1?" at bounding box center [620, 235] width 720 height 42
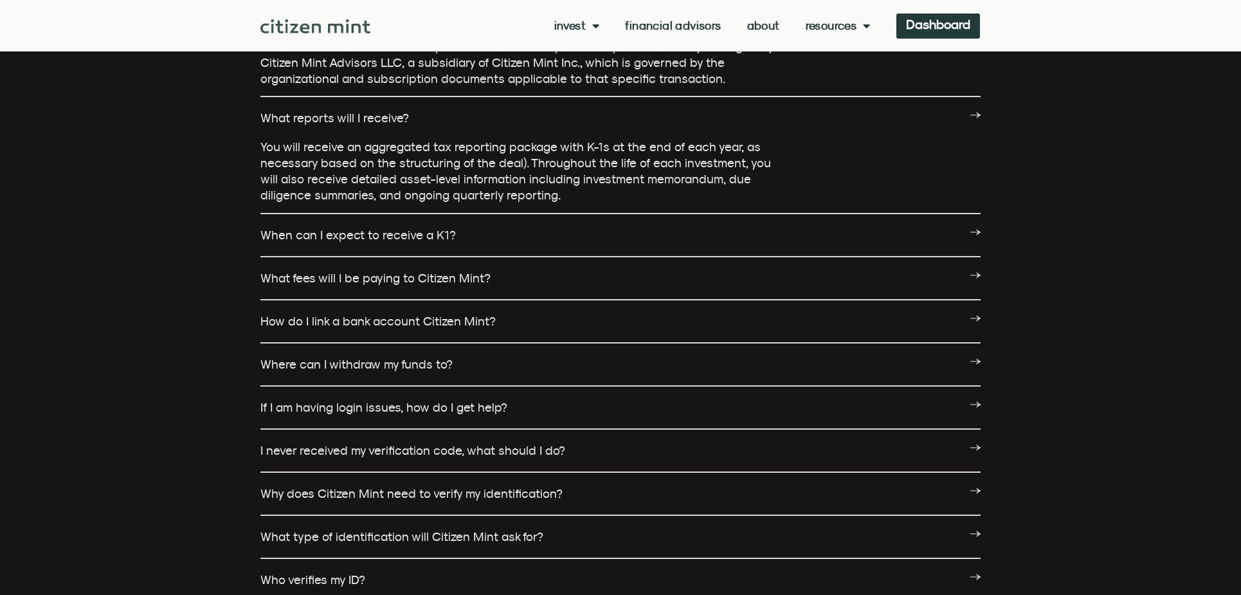
click at [422, 214] on div "When can I expect to receive a K1?" at bounding box center [620, 235] width 720 height 43
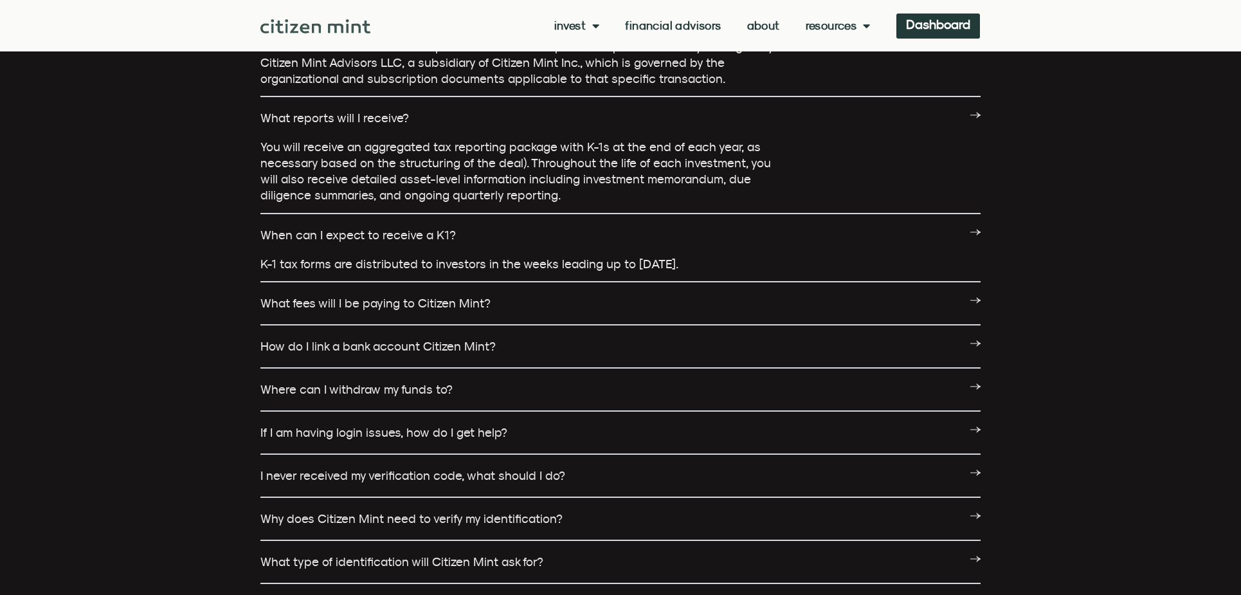
click at [419, 228] on link "When can I expect to receive a K1?" at bounding box center [357, 235] width 195 height 14
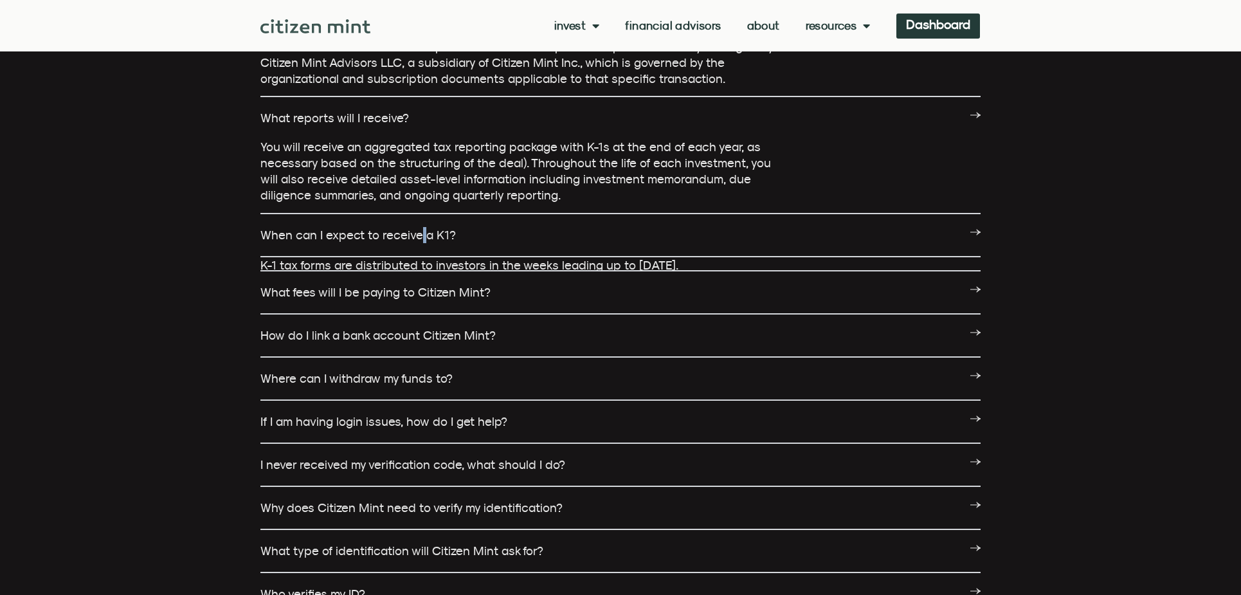
click at [419, 228] on link "When can I expect to receive a K1?" at bounding box center [357, 235] width 195 height 14
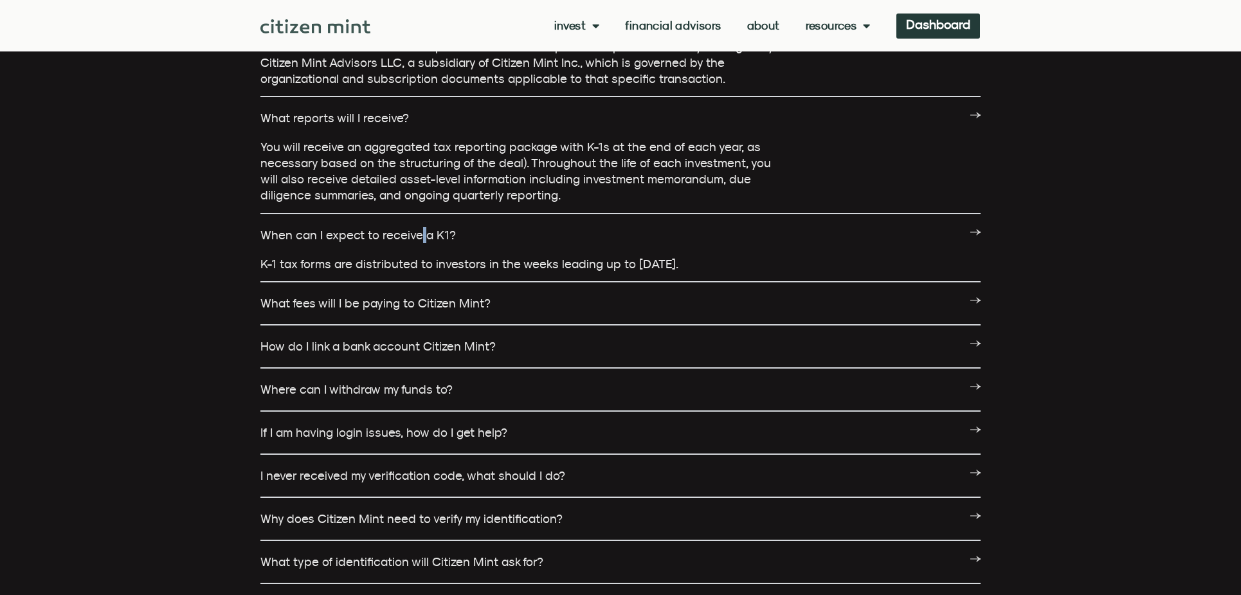
click at [419, 228] on link "When can I expect to receive a K1?" at bounding box center [357, 235] width 195 height 14
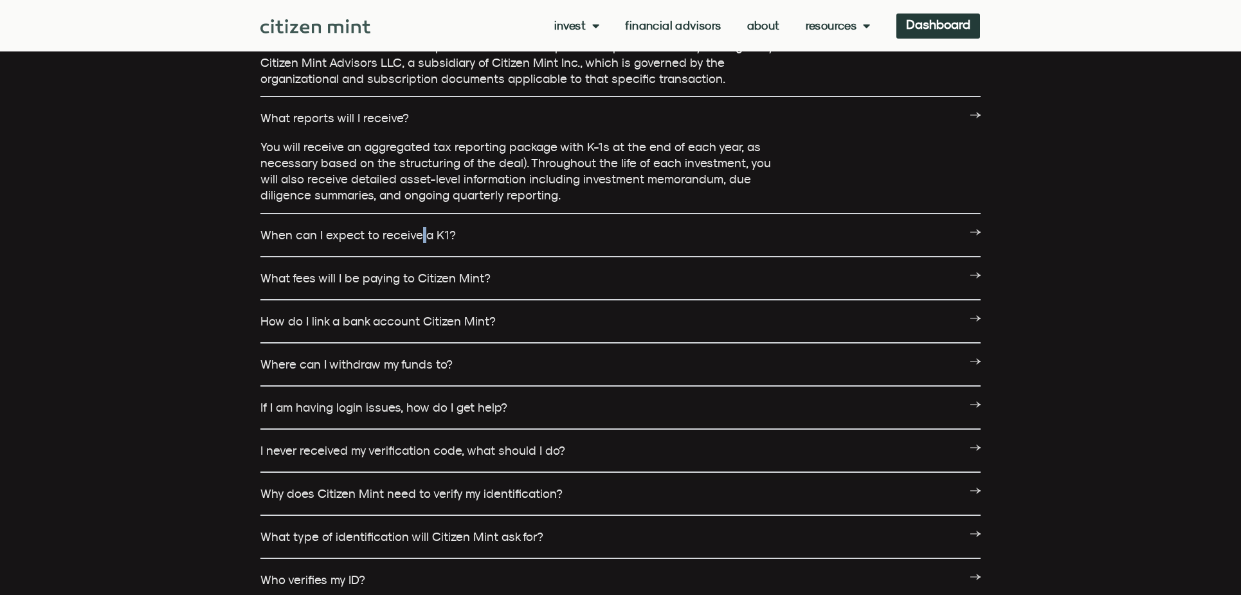
click at [419, 228] on link "When can I expect to receive a K1?" at bounding box center [357, 235] width 195 height 14
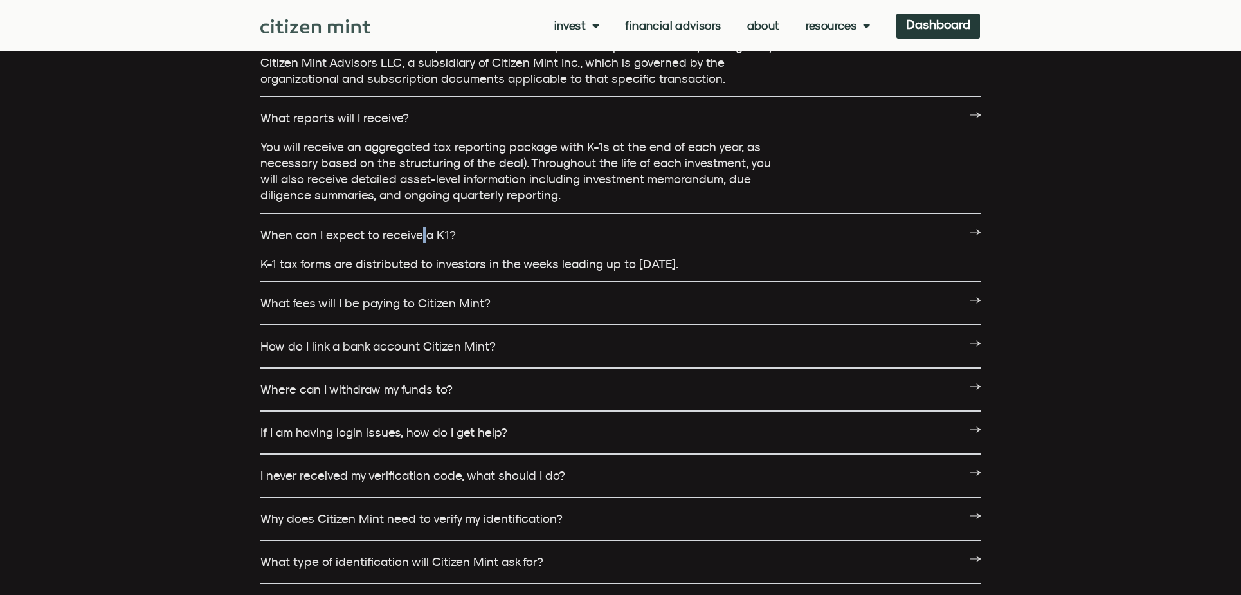
click at [419, 228] on link "When can I expect to receive a K1?" at bounding box center [357, 235] width 195 height 14
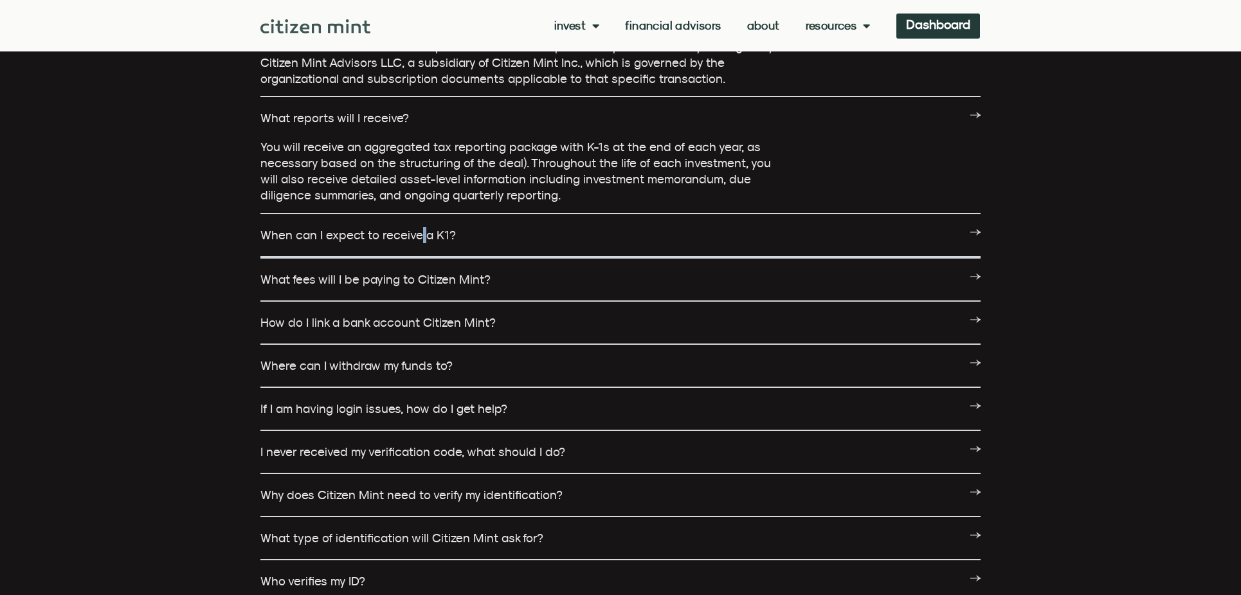
click at [419, 228] on link "When can I expect to receive a K1?" at bounding box center [357, 235] width 195 height 14
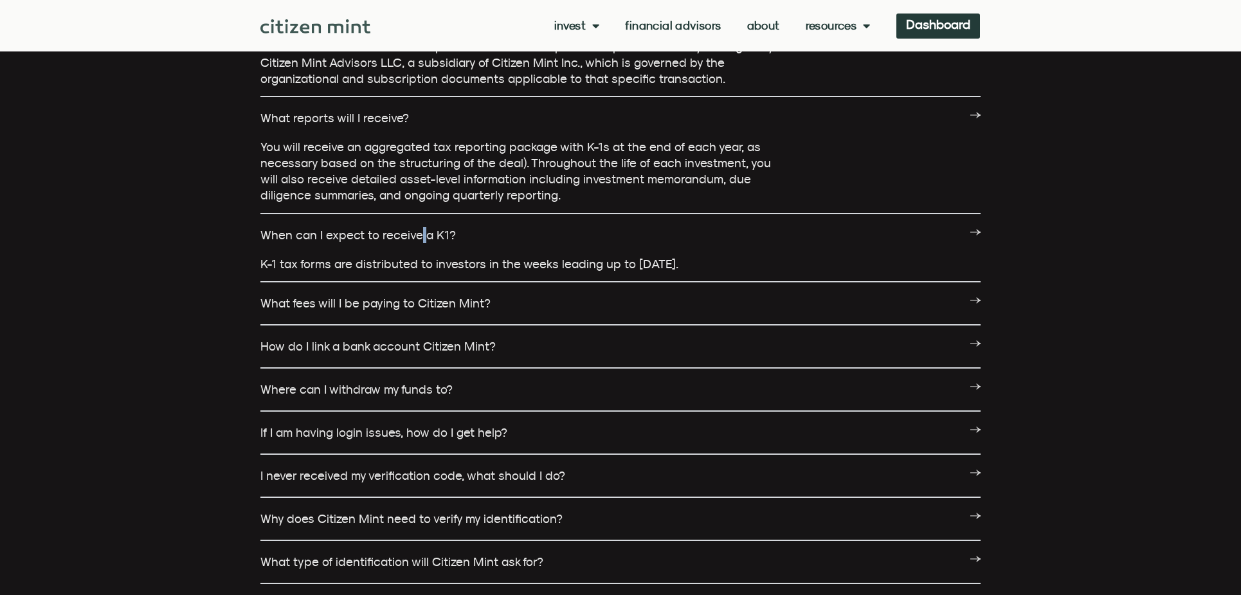
click at [419, 228] on link "When can I expect to receive a K1?" at bounding box center [357, 235] width 195 height 14
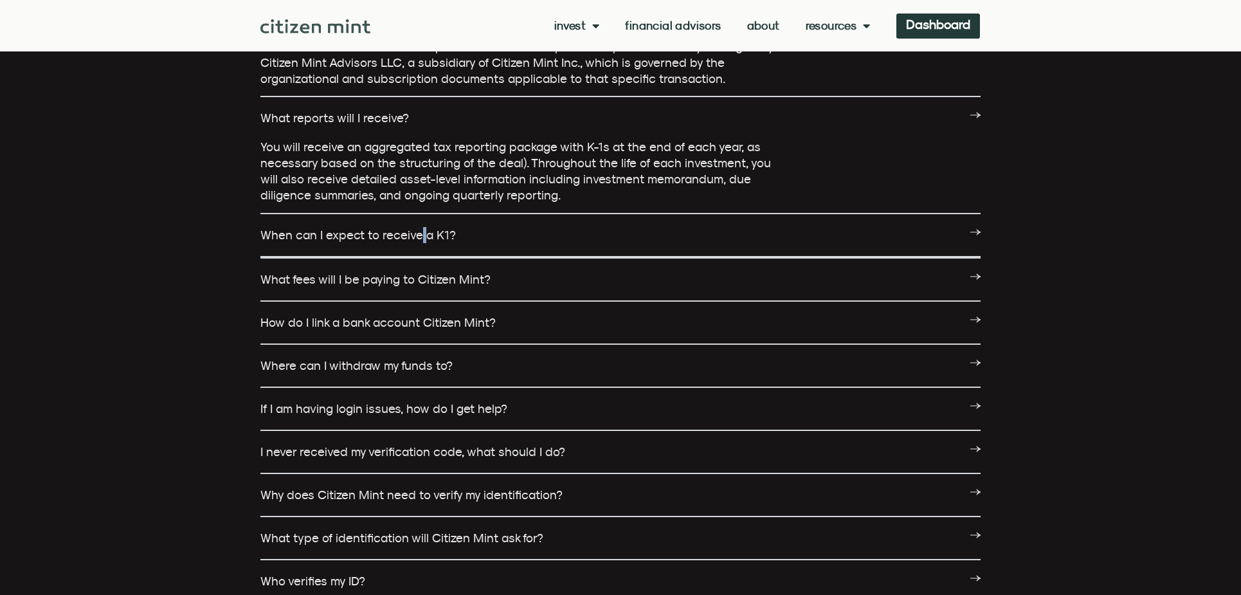
click at [419, 228] on link "When can I expect to receive a K1?" at bounding box center [357, 235] width 195 height 14
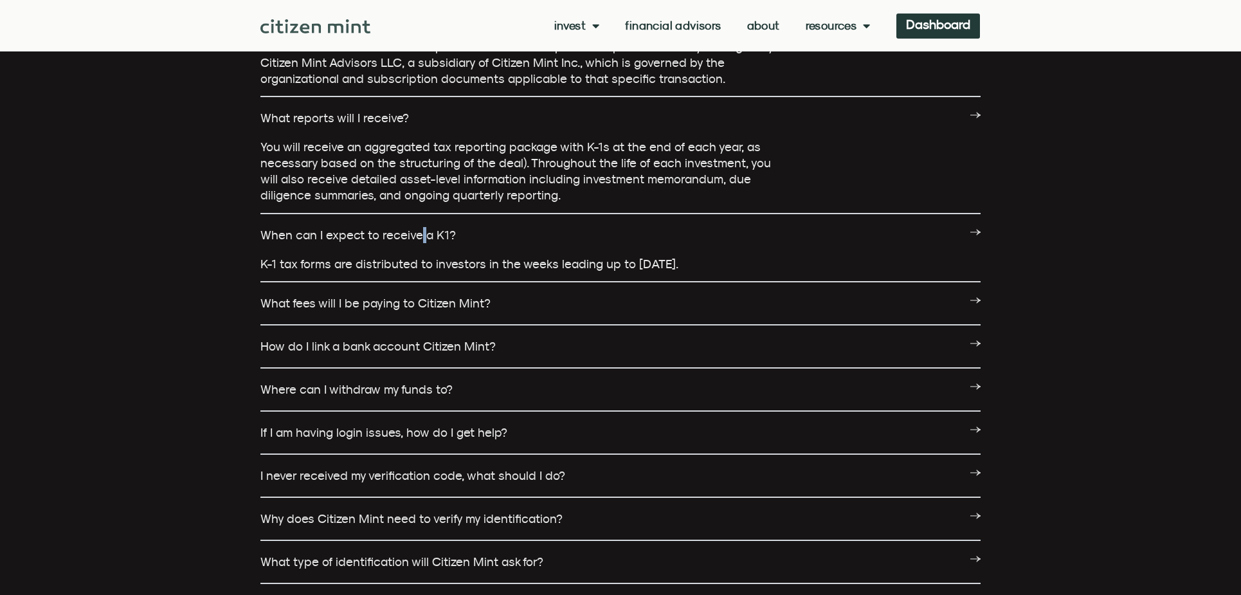
click at [419, 228] on link "When can I expect to receive a K1?" at bounding box center [357, 235] width 195 height 14
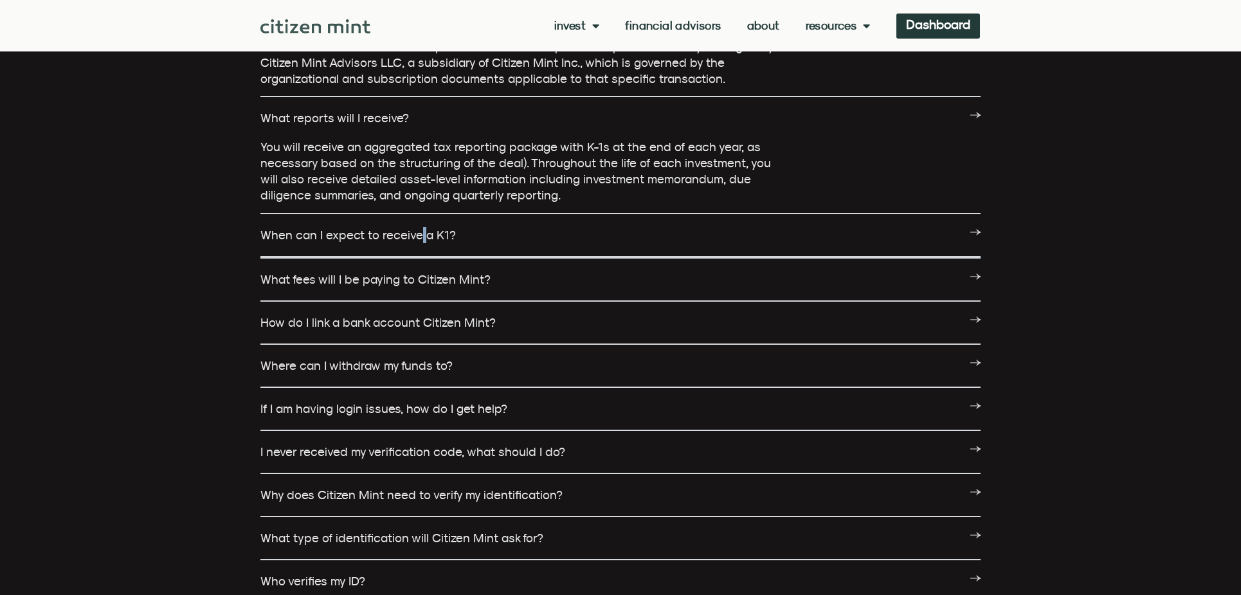
click at [419, 228] on link "When can I expect to receive a K1?" at bounding box center [357, 235] width 195 height 14
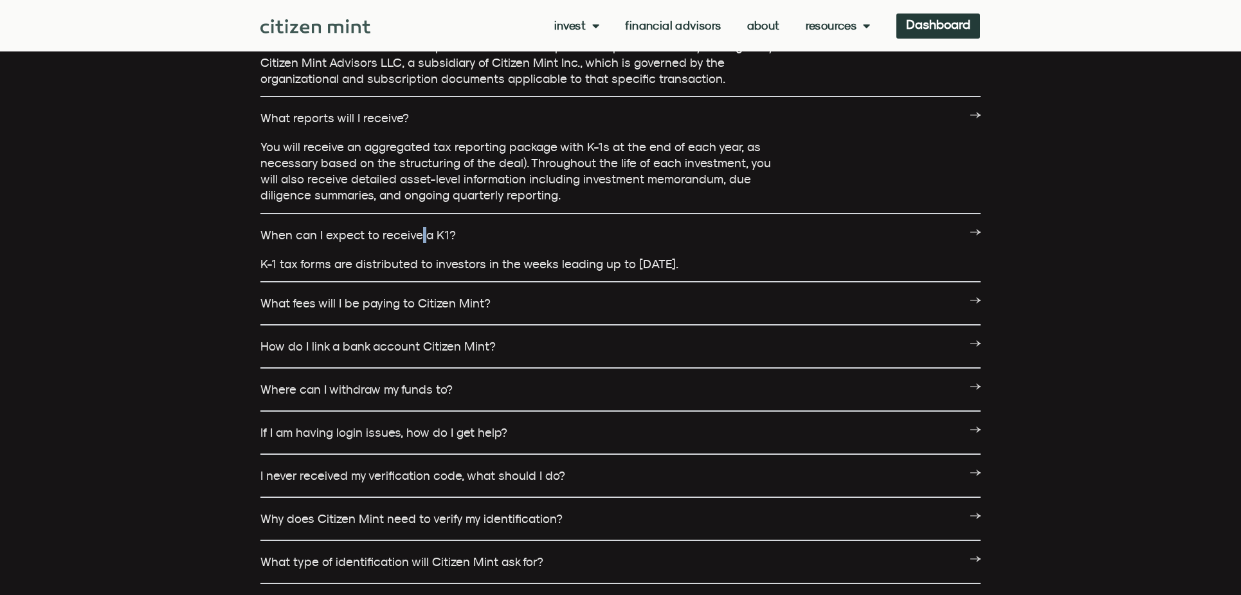
click at [419, 228] on link "When can I expect to receive a K1?" at bounding box center [357, 235] width 195 height 14
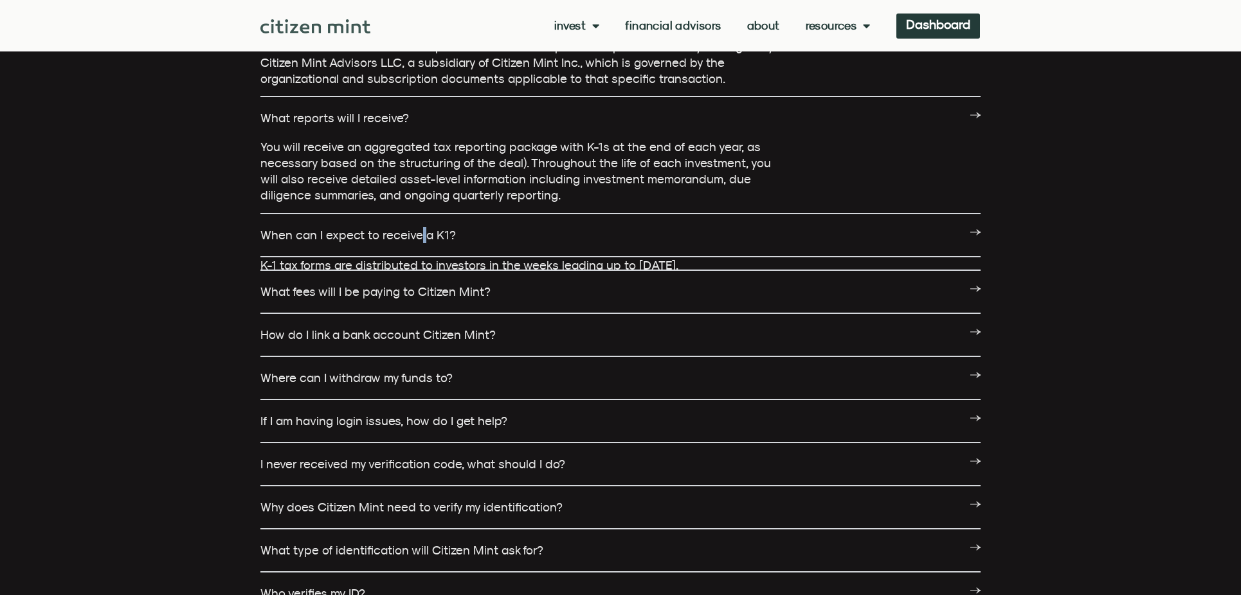
click at [419, 228] on link "When can I expect to receive a K1?" at bounding box center [357, 235] width 195 height 14
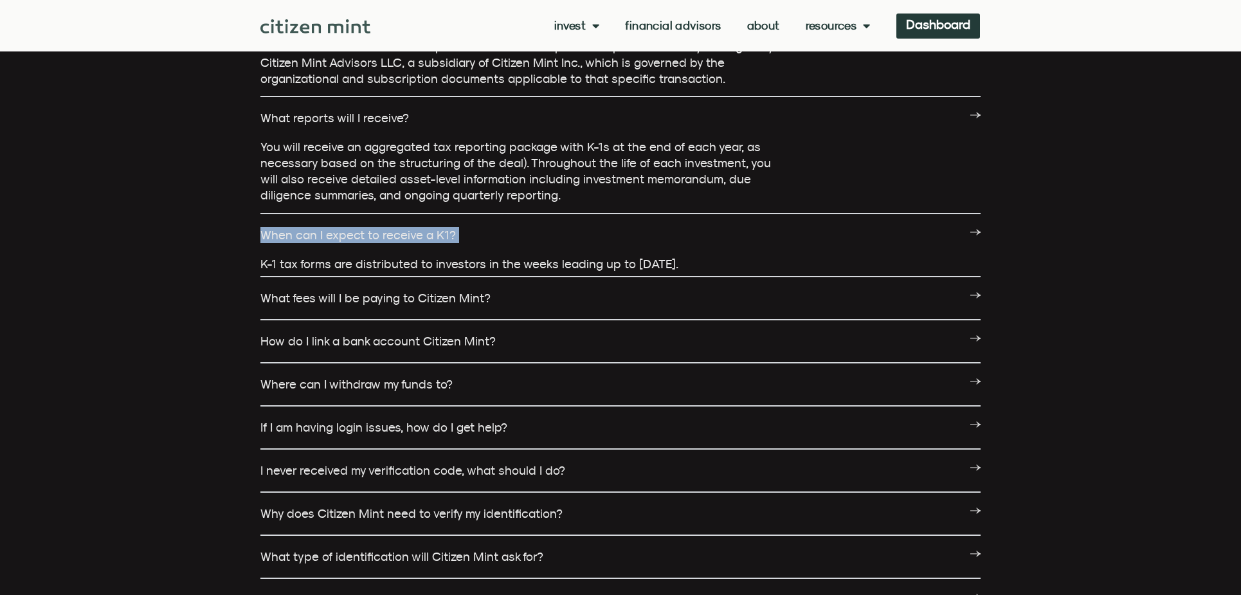
click at [419, 228] on link "When can I expect to receive a K1?" at bounding box center [357, 235] width 195 height 14
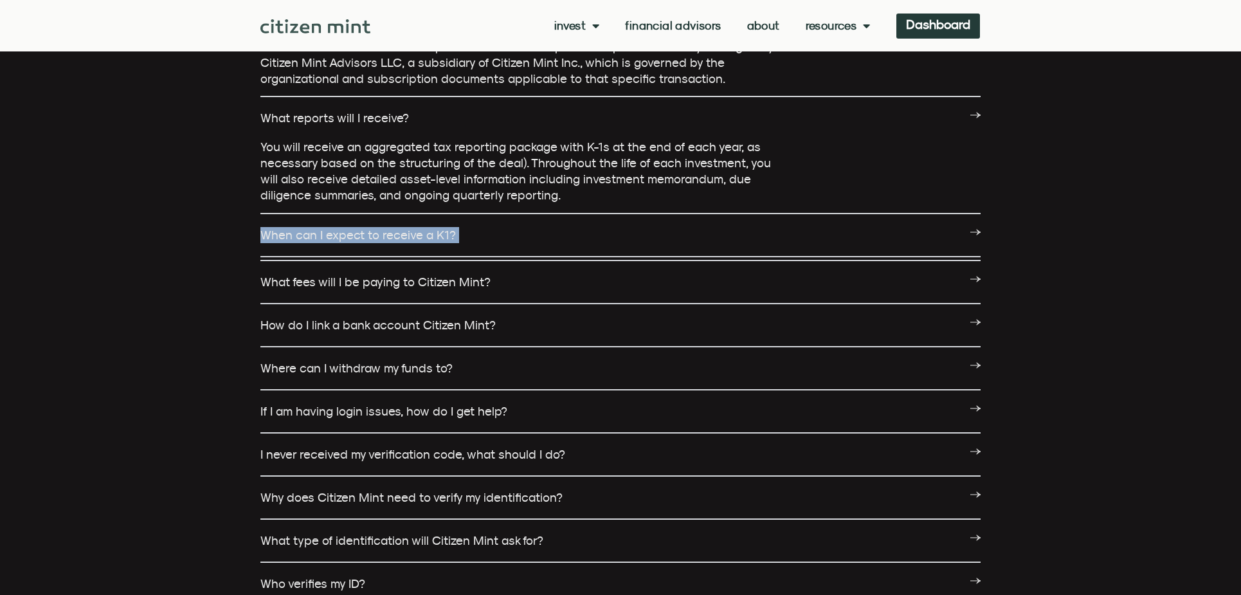
click at [419, 228] on link "When can I expect to receive a K1?" at bounding box center [357, 235] width 195 height 14
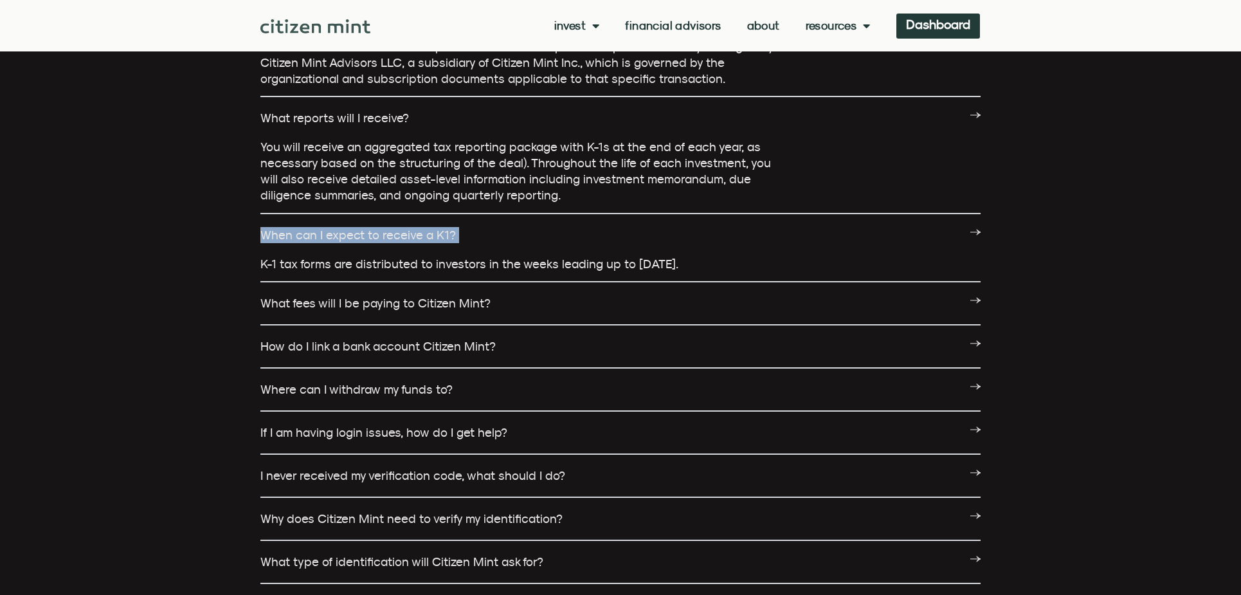
click at [419, 228] on link "When can I expect to receive a K1?" at bounding box center [357, 235] width 195 height 14
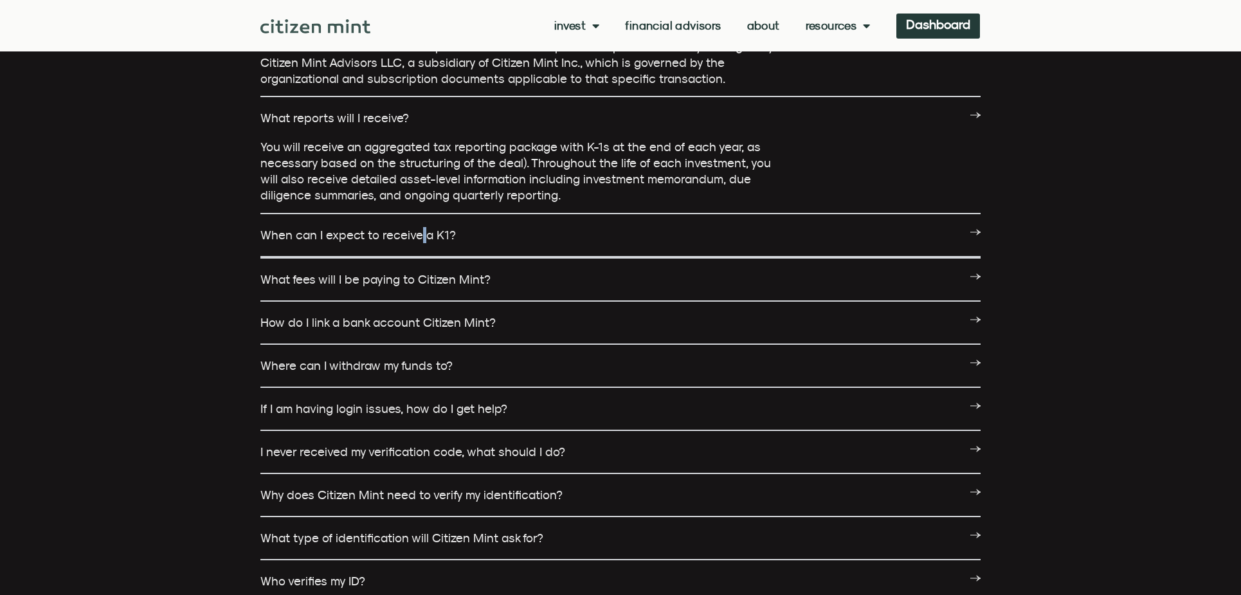
click at [419, 228] on link "When can I expect to receive a K1?" at bounding box center [357, 235] width 195 height 14
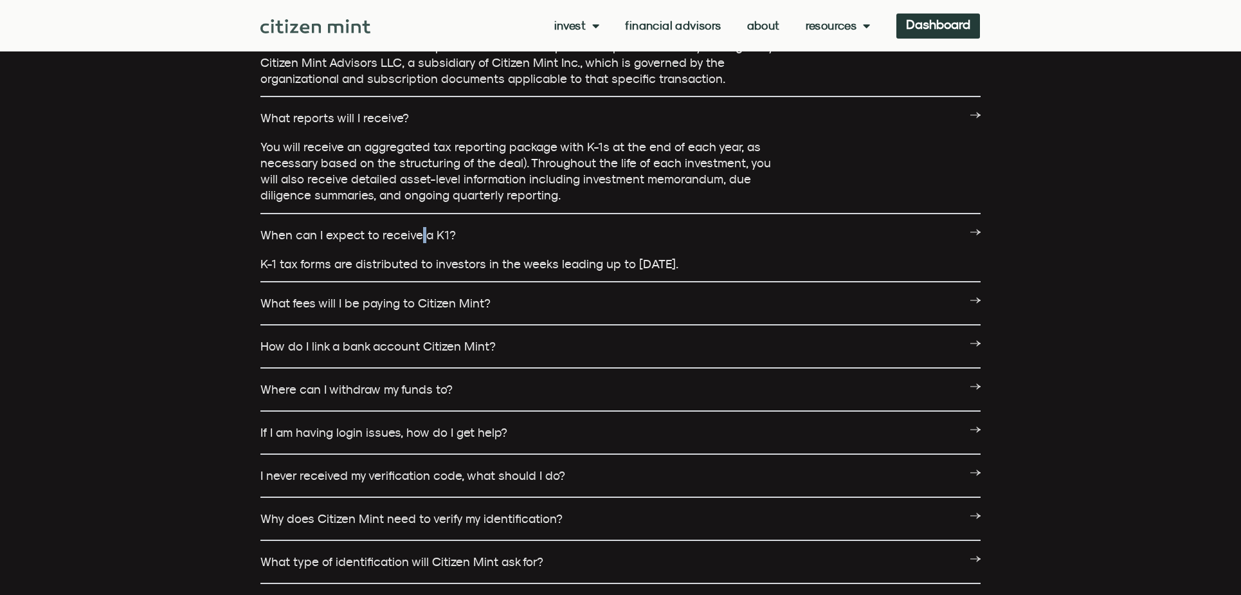
click at [419, 228] on link "When can I expect to receive a K1?" at bounding box center [357, 235] width 195 height 14
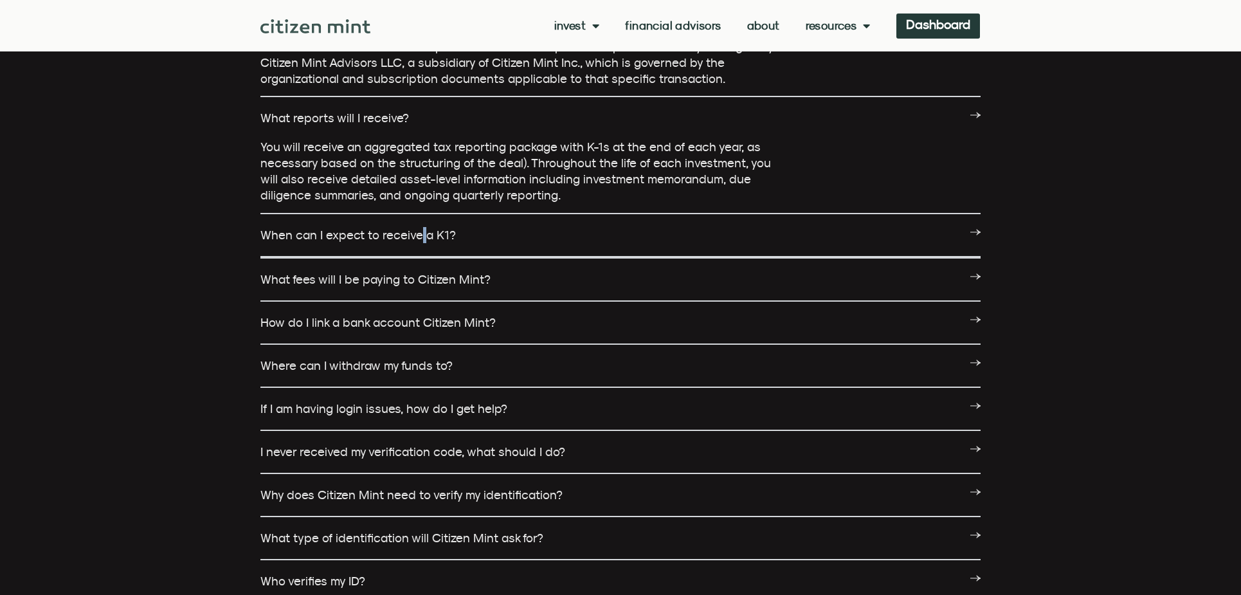
click at [419, 228] on link "When can I expect to receive a K1?" at bounding box center [357, 235] width 195 height 14
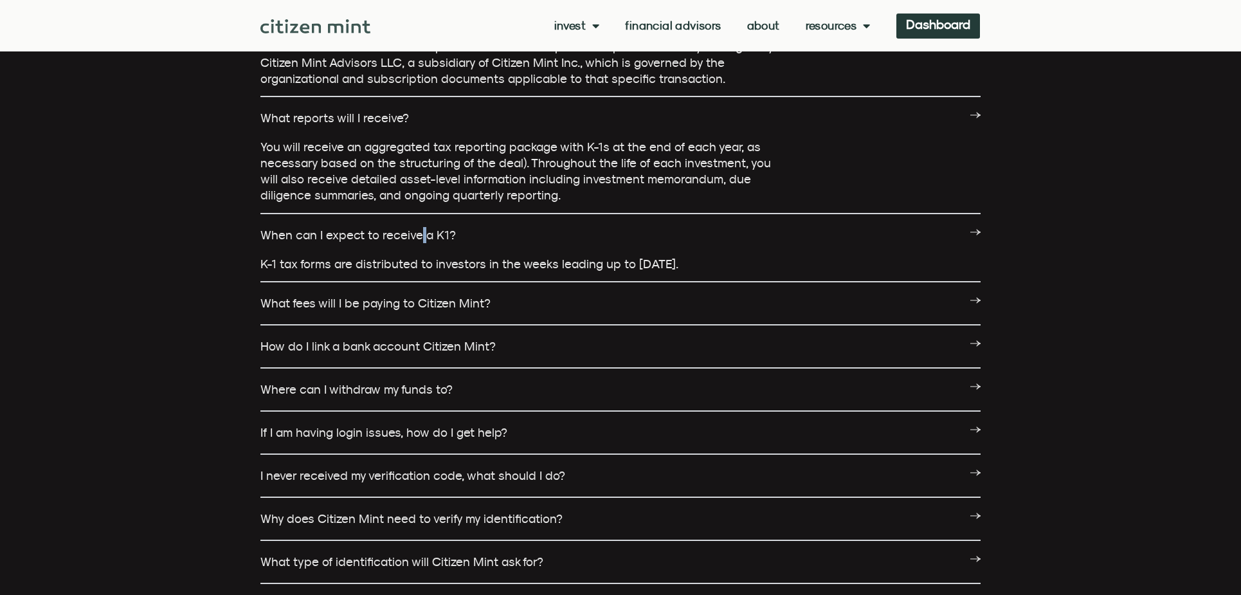
click at [419, 228] on link "When can I expect to receive a K1?" at bounding box center [357, 235] width 195 height 14
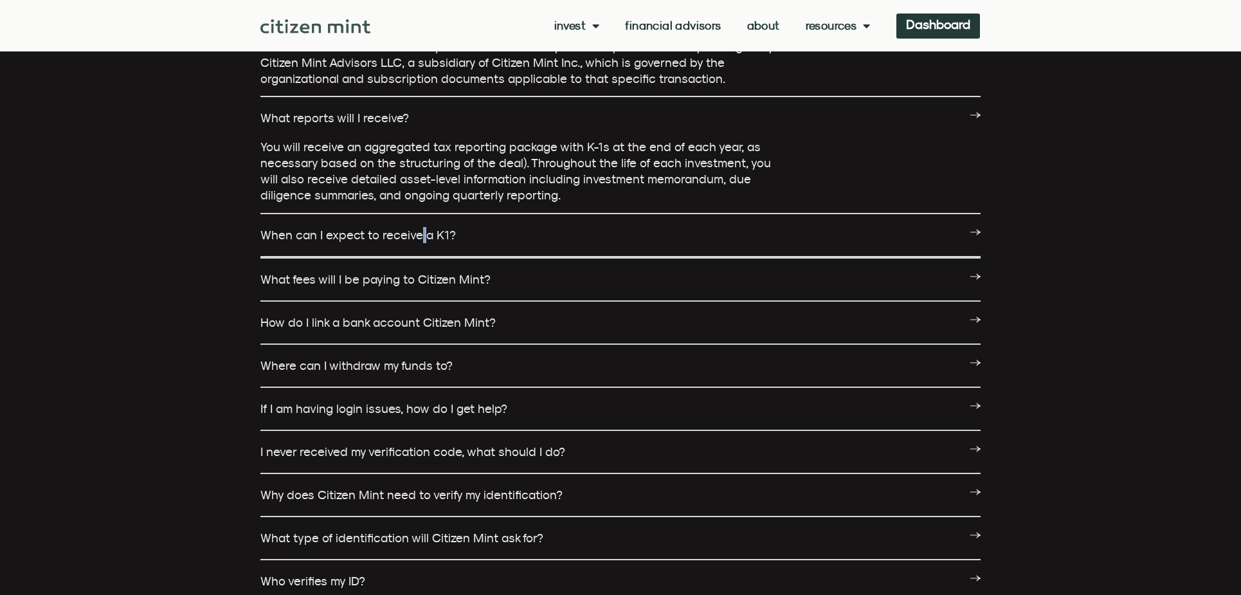
click at [419, 228] on link "When can I expect to receive a K1?" at bounding box center [357, 235] width 195 height 14
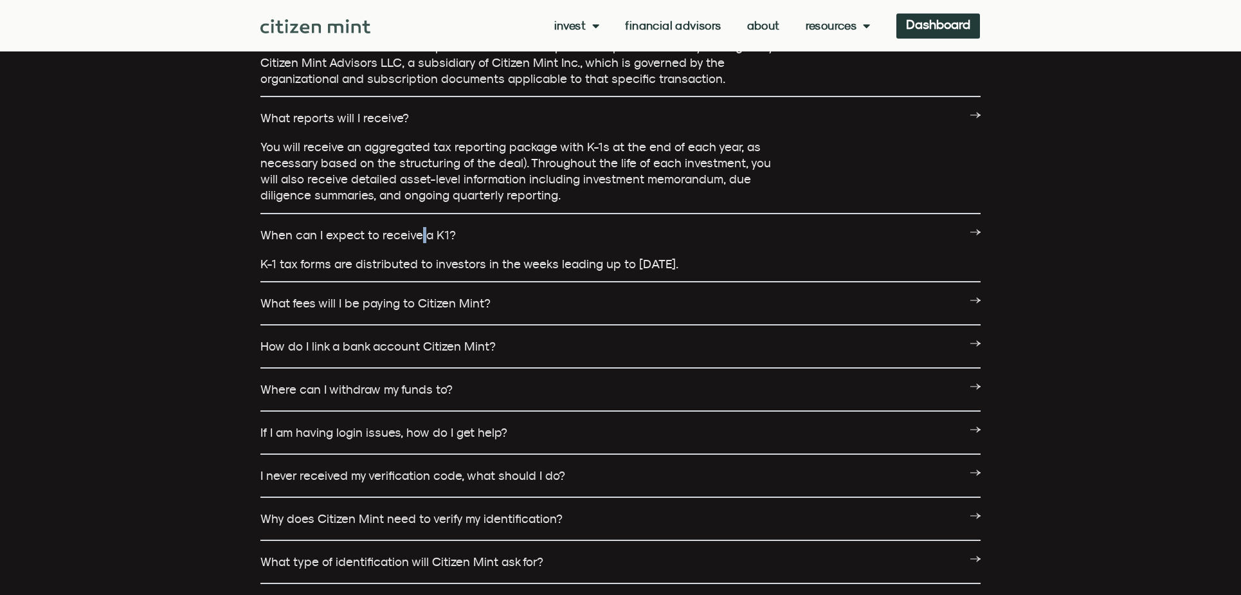
click at [419, 228] on link "When can I expect to receive a K1?" at bounding box center [357, 235] width 195 height 14
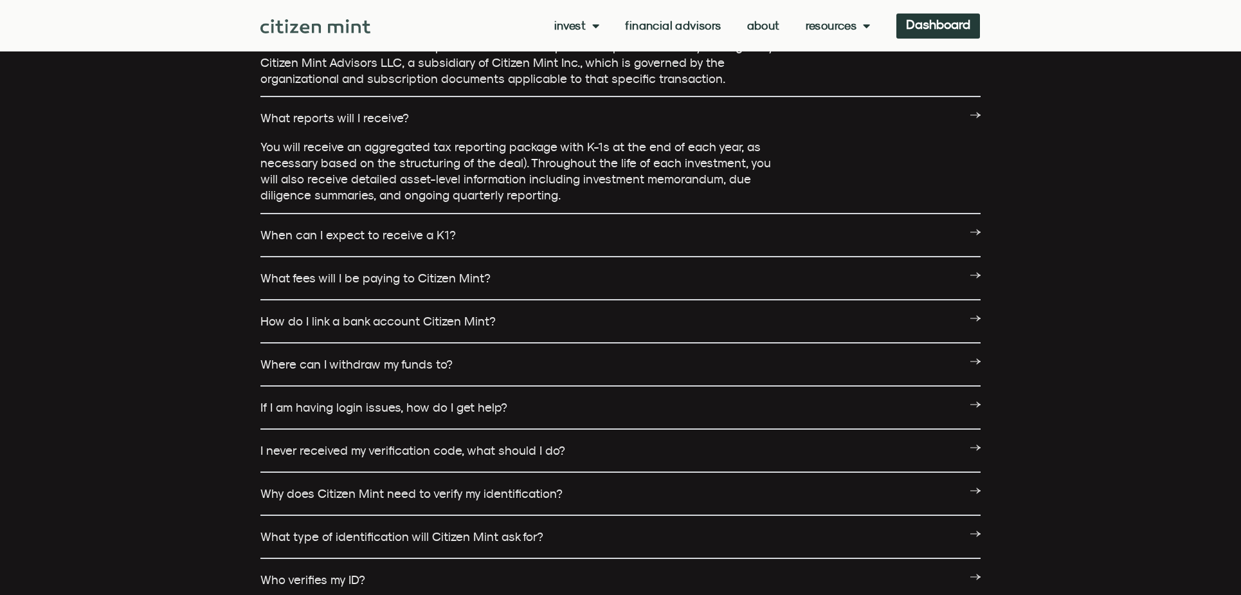
click at [439, 271] on link "What fees will I be paying to Citizen Mint?" at bounding box center [375, 278] width 230 height 14
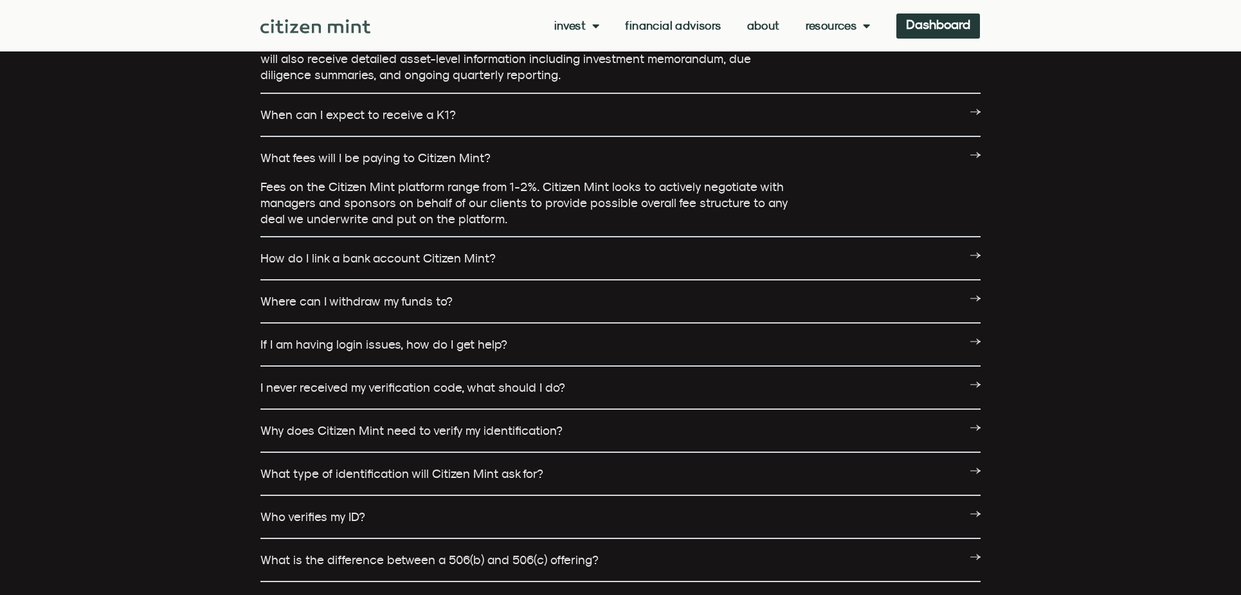
scroll to position [3279, 0]
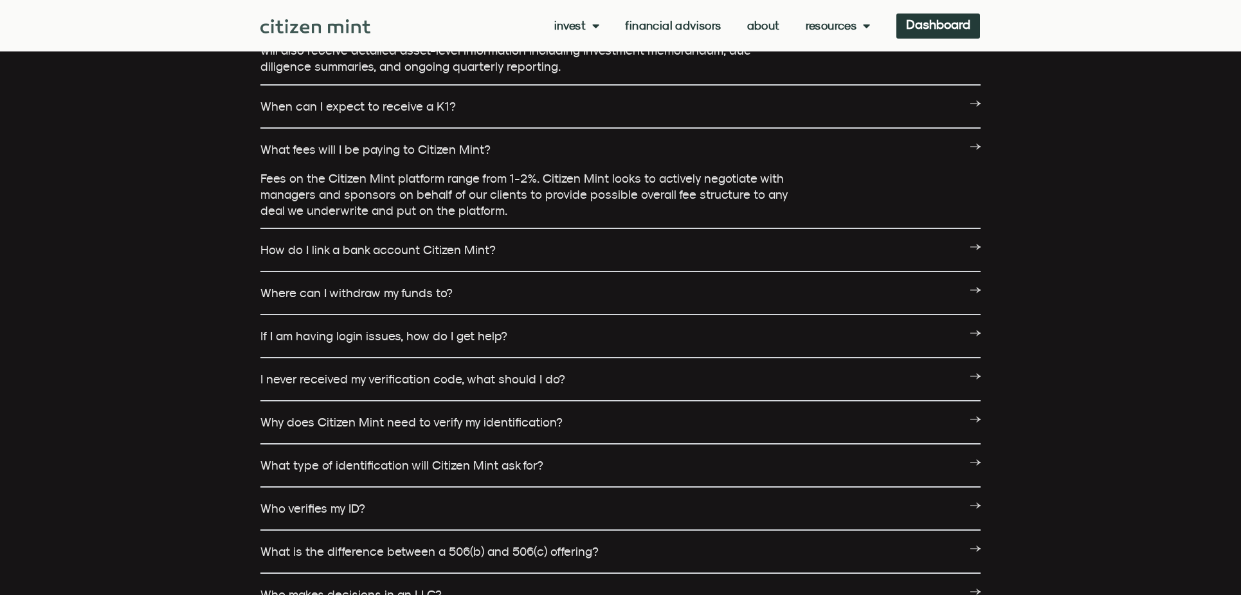
click at [422, 242] on link "How do I link a bank account Citizen Mint?" at bounding box center [377, 249] width 235 height 14
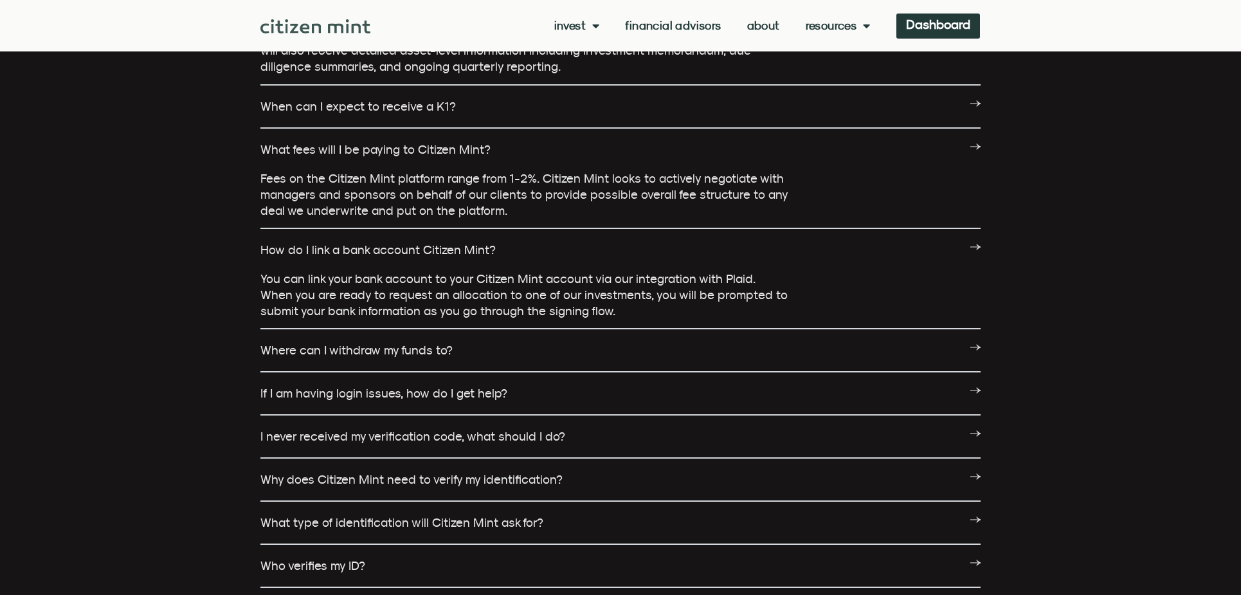
click at [423, 242] on link "How do I link a bank account Citizen Mint?" at bounding box center [377, 249] width 235 height 14
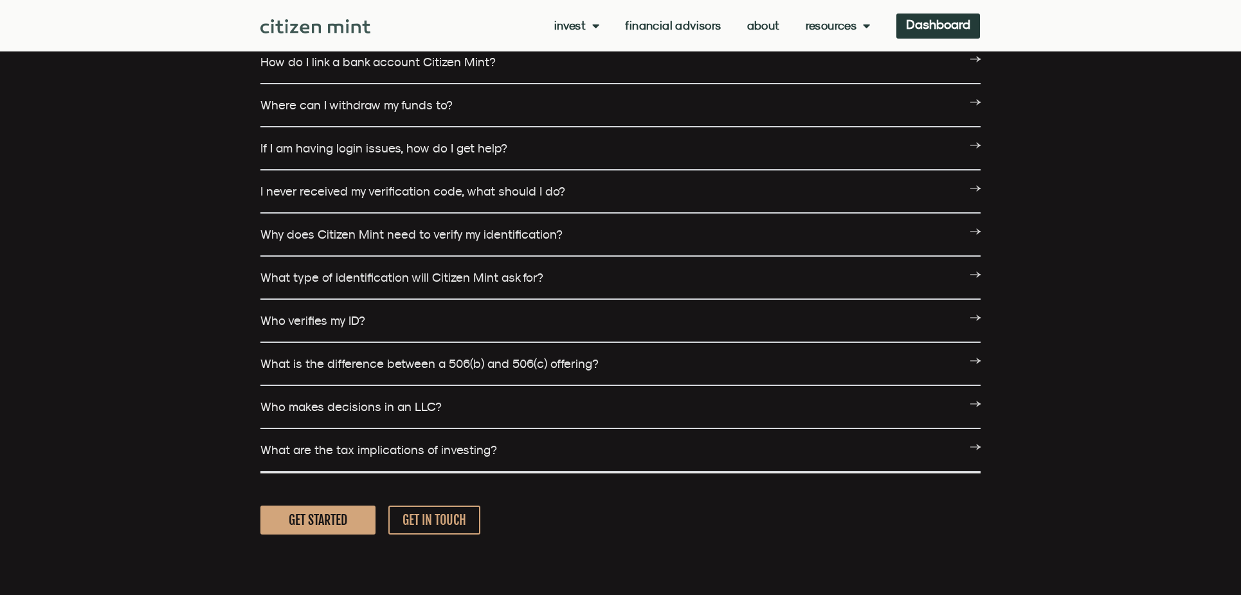
scroll to position [3472, 0]
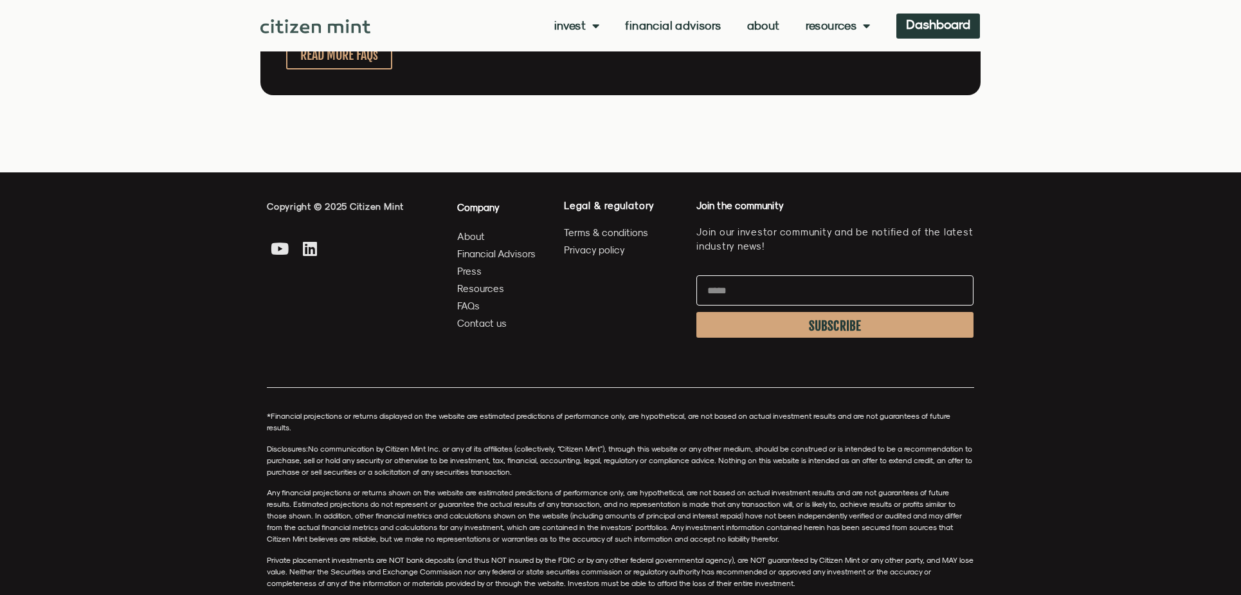
click at [469, 309] on span "FAQs" at bounding box center [468, 306] width 23 height 16
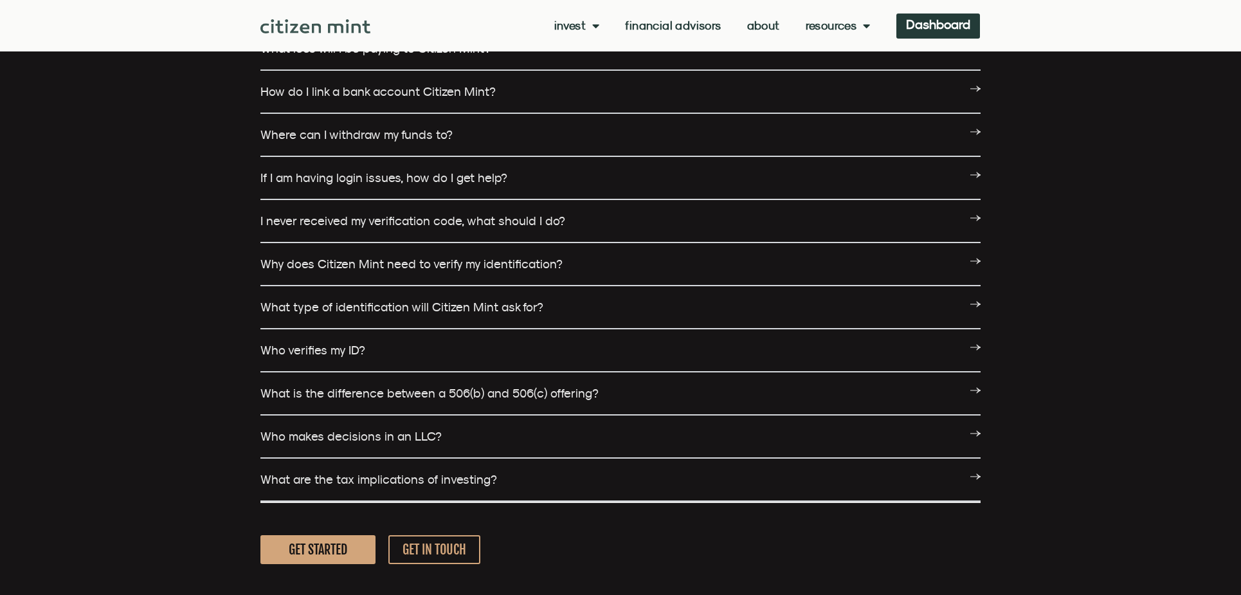
scroll to position [1736, 0]
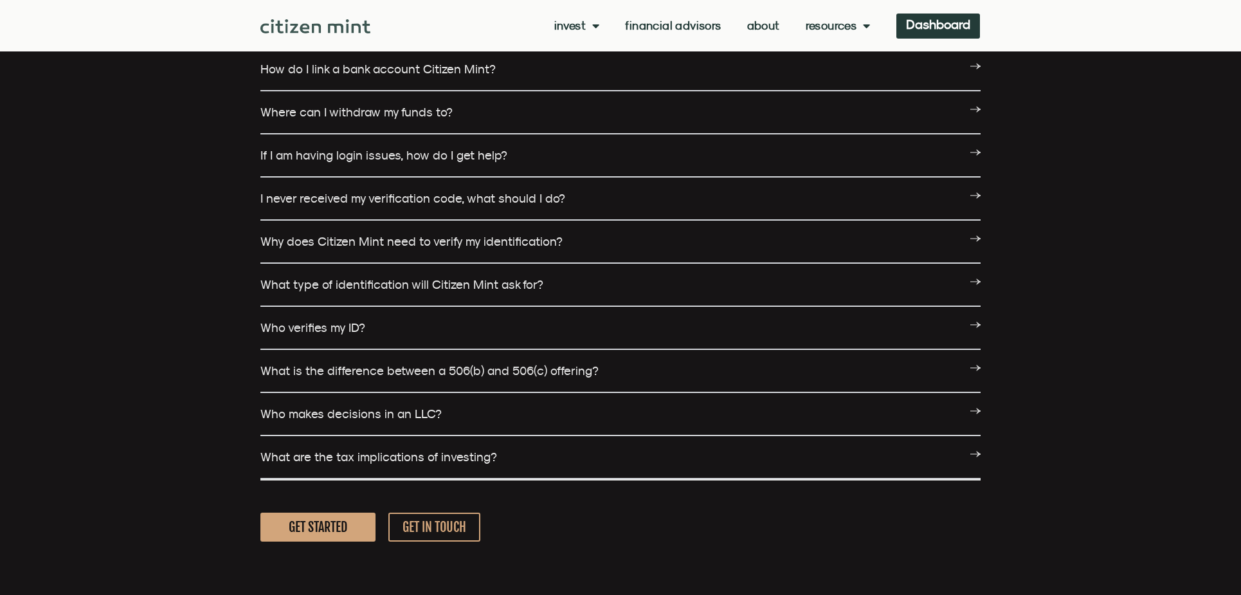
click at [427, 452] on link "What are the tax implications of investing?" at bounding box center [378, 456] width 237 height 14
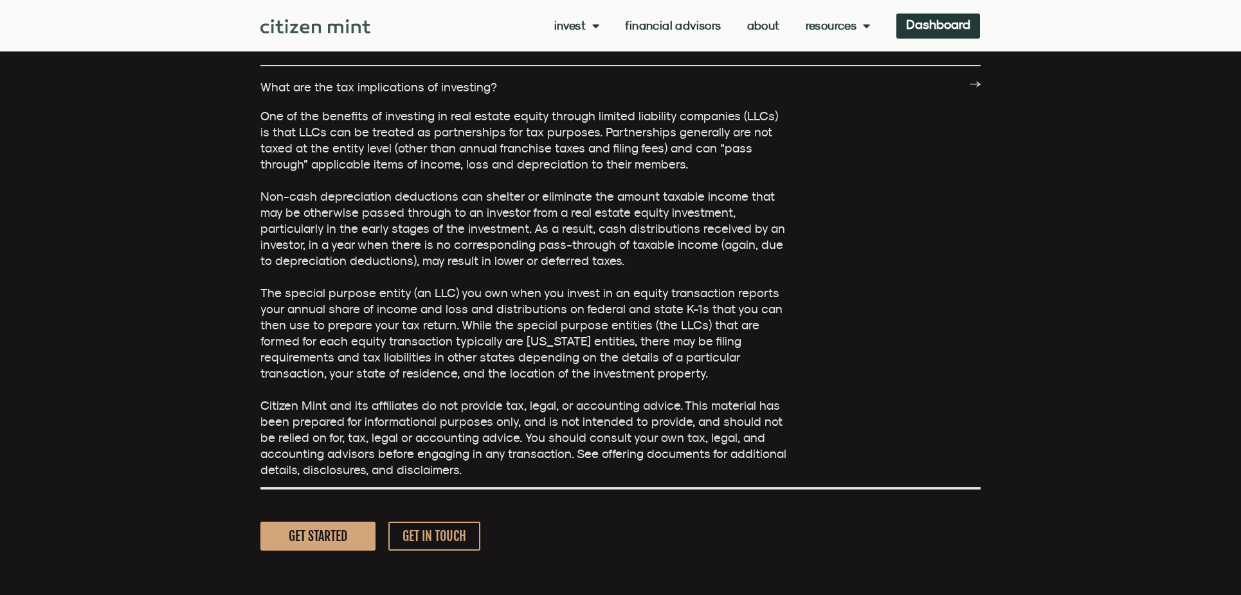
scroll to position [2122, 0]
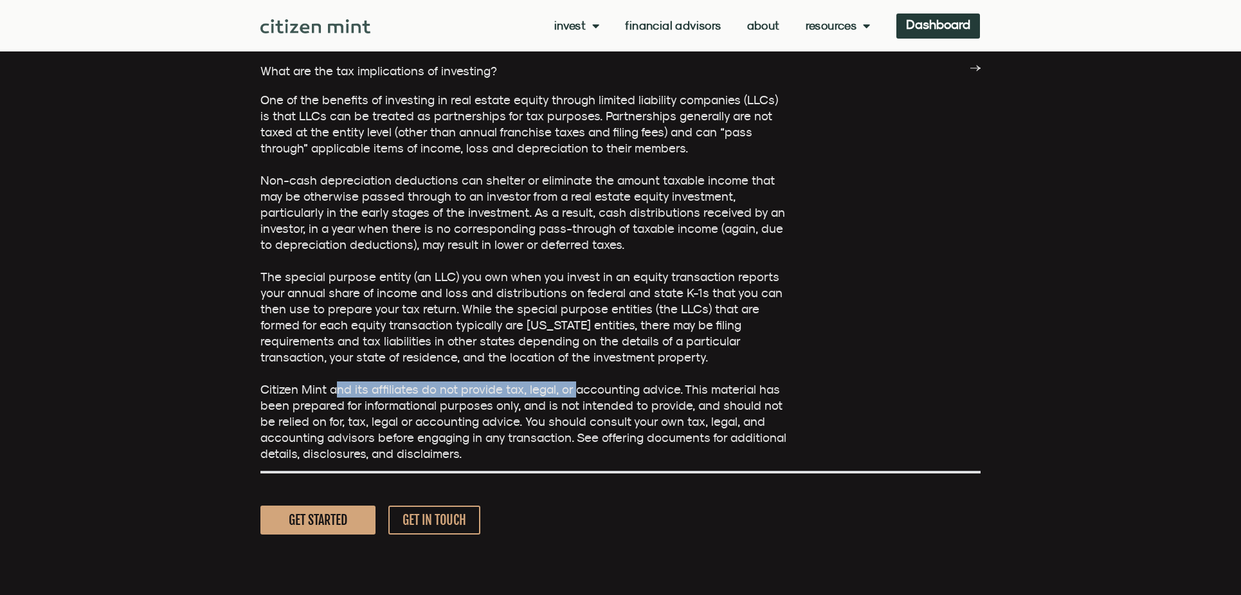
drag, startPoint x: 338, startPoint y: 393, endPoint x: 581, endPoint y: 394, distance: 242.4
click at [578, 394] on span "One of the benefits of investing in real estate equity through limited liabilit…" at bounding box center [523, 277] width 526 height 368
click at [590, 395] on span "One of the benefits of investing in real estate equity through limited liabilit…" at bounding box center [523, 277] width 526 height 368
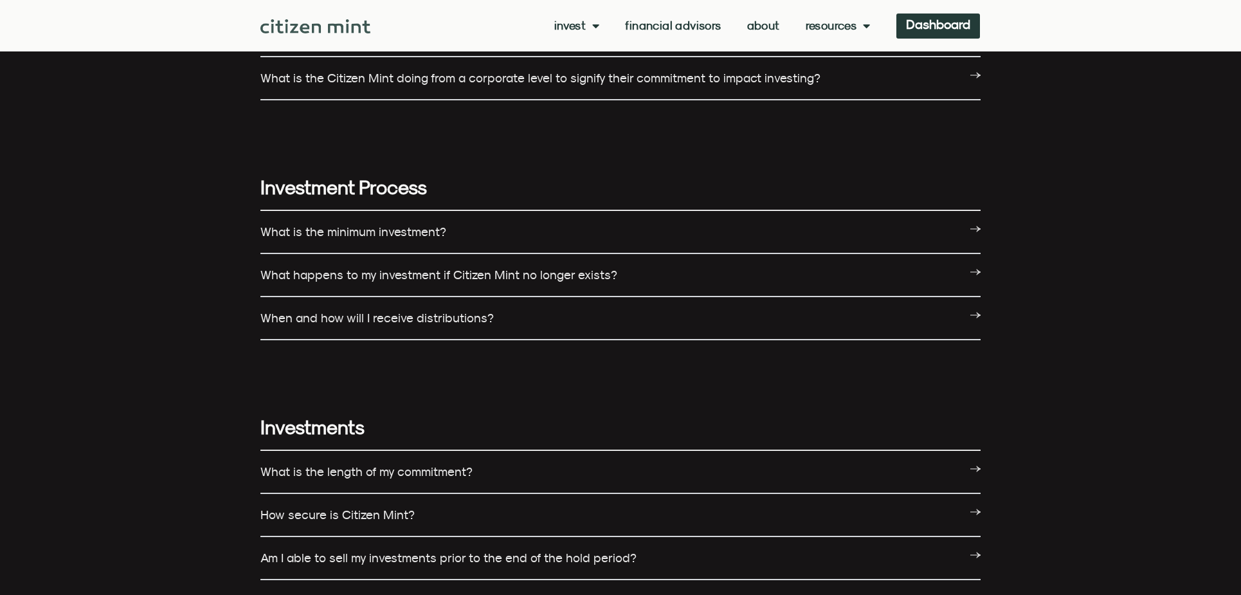
scroll to position [977, 0]
